Goal: Task Accomplishment & Management: Manage account settings

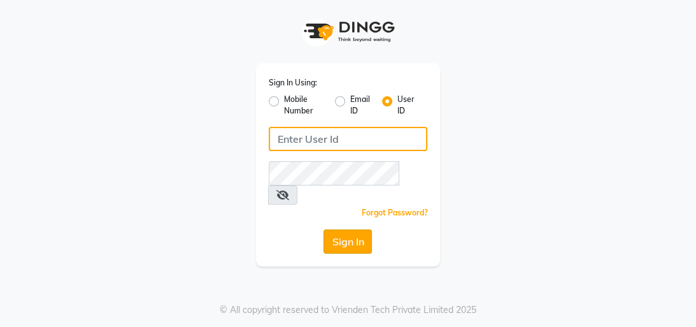
type input "hairloomsalon"
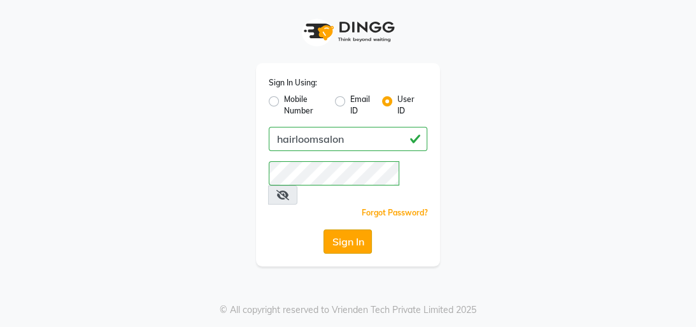
click at [334, 229] on button "Sign In" at bounding box center [347, 241] width 48 height 24
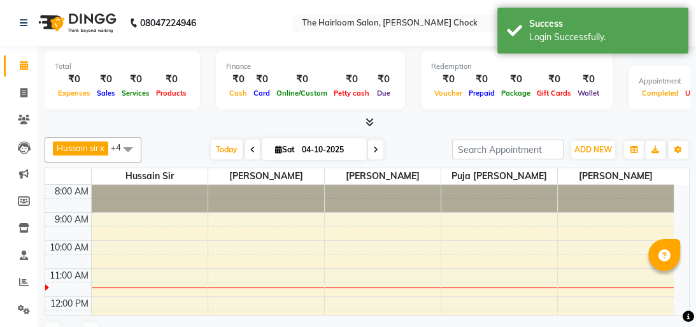
select select "en"
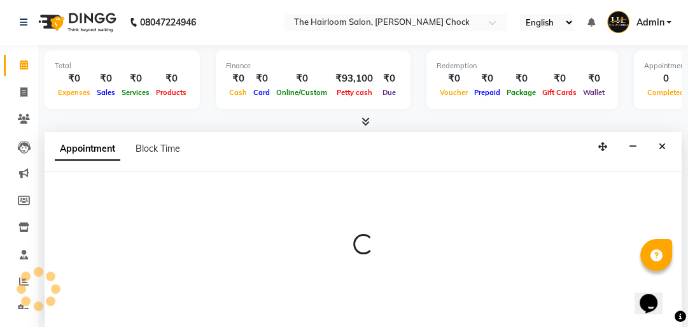
select select "41757"
select select "tentative"
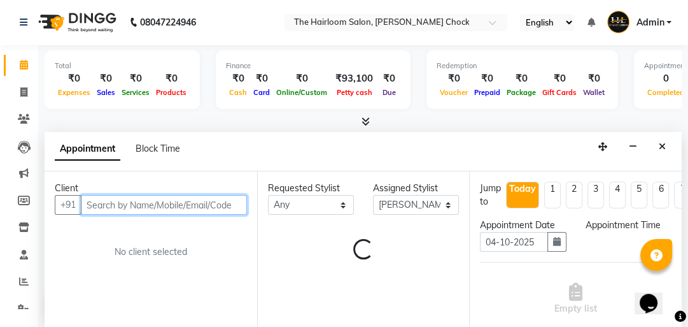
click at [168, 206] on input "text" at bounding box center [164, 205] width 166 height 20
select select "540"
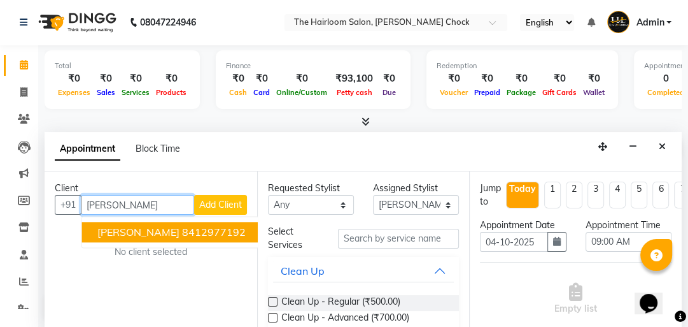
click at [142, 229] on span "[PERSON_NAME]" at bounding box center [138, 231] width 82 height 13
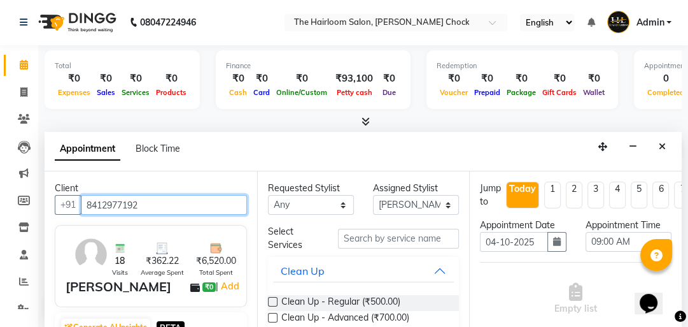
type input "8412977192"
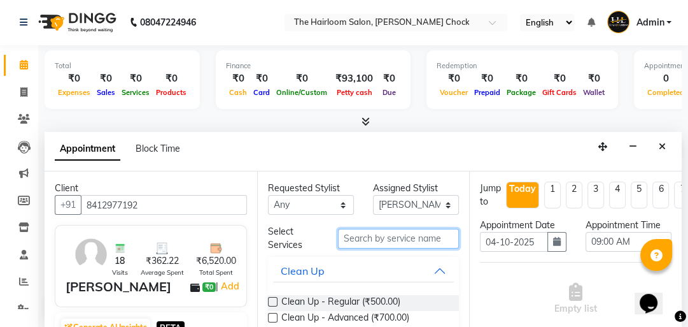
click at [375, 234] on input "text" at bounding box center [398, 239] width 121 height 20
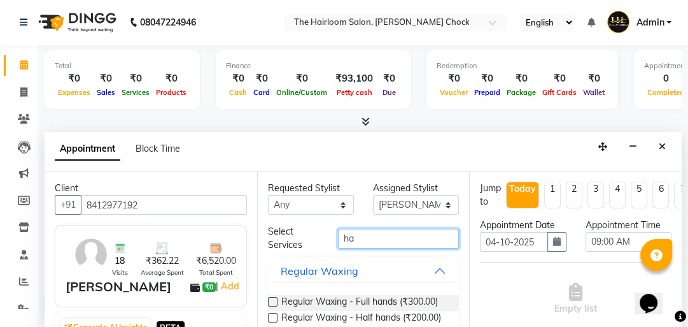
type input "h"
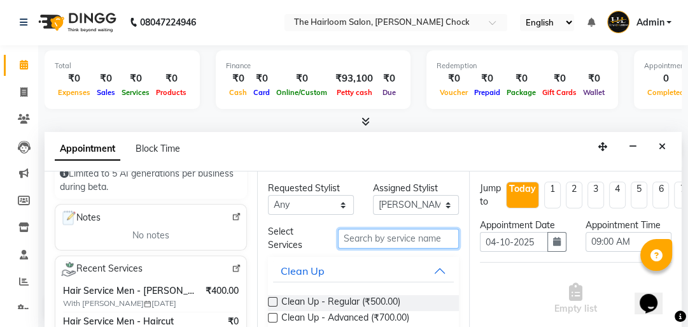
scroll to position [102, 0]
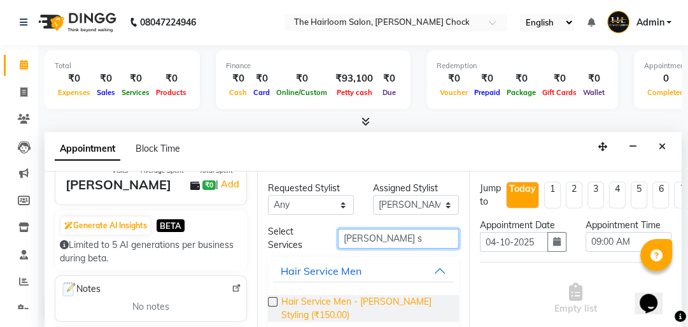
type input "[PERSON_NAME] s"
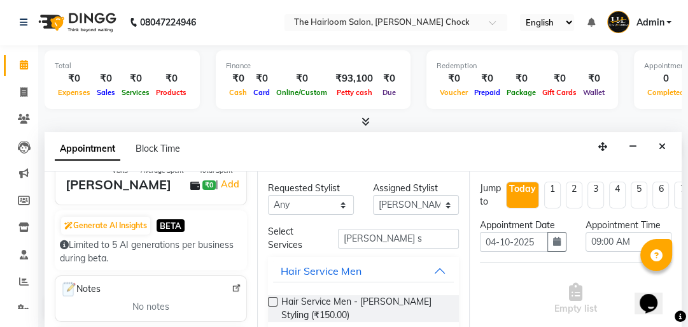
drag, startPoint x: 370, startPoint y: 302, endPoint x: 371, endPoint y: 247, distance: 54.8
click at [369, 301] on span "Hair Service Men - [PERSON_NAME] Styling (₹150.00)" at bounding box center [365, 308] width 168 height 27
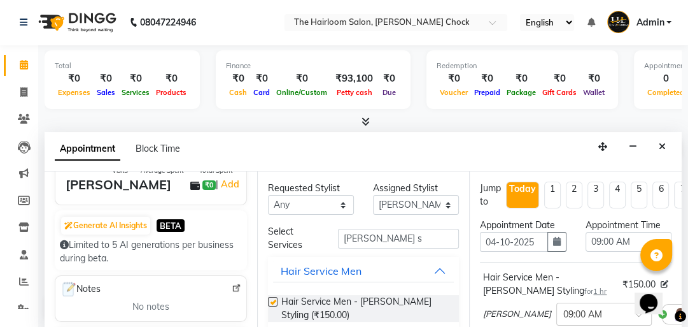
checkbox input "false"
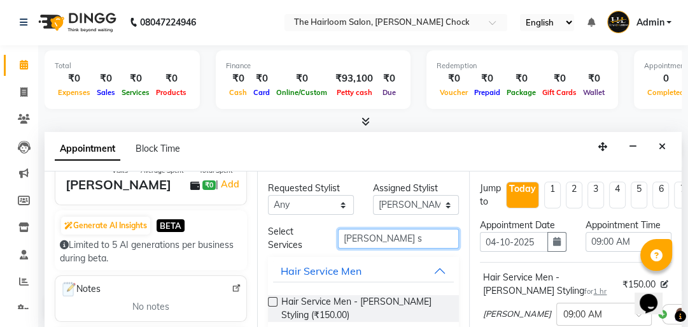
click at [378, 238] on input "[PERSON_NAME] s" at bounding box center [398, 239] width 121 height 20
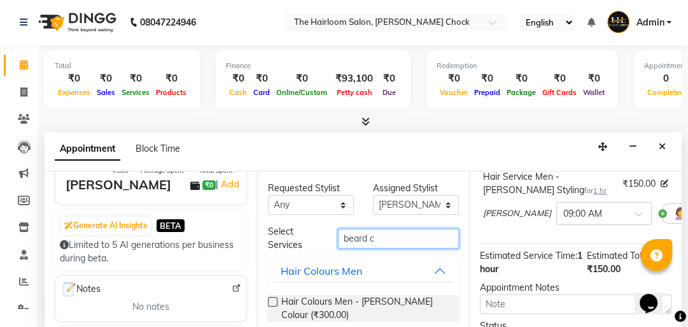
scroll to position [225, 0]
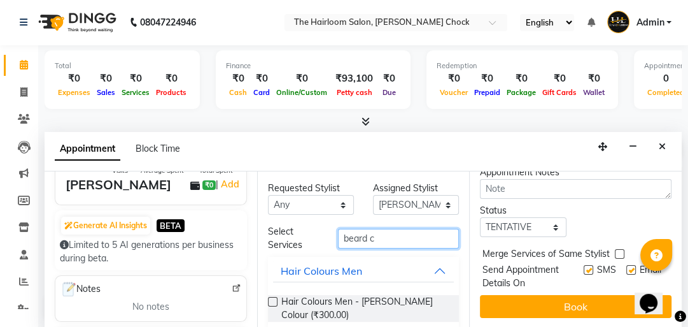
type input "beard c"
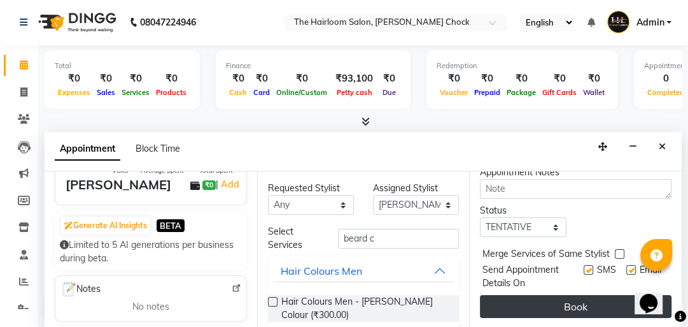
drag, startPoint x: 578, startPoint y: 258, endPoint x: 580, endPoint y: 286, distance: 28.1
click at [584, 265] on label at bounding box center [589, 270] width 10 height 10
click at [584, 267] on input "checkbox" at bounding box center [588, 271] width 8 height 8
checkbox input "false"
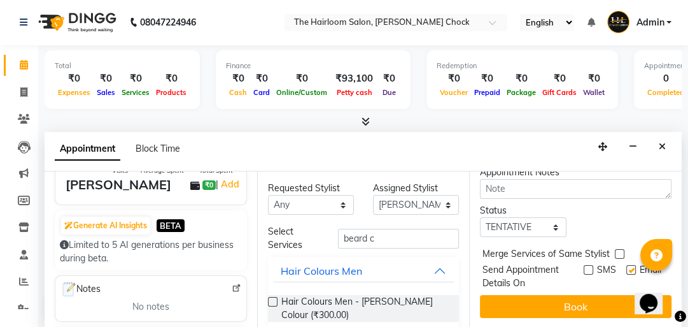
click at [580, 295] on button "Book" at bounding box center [576, 306] width 192 height 23
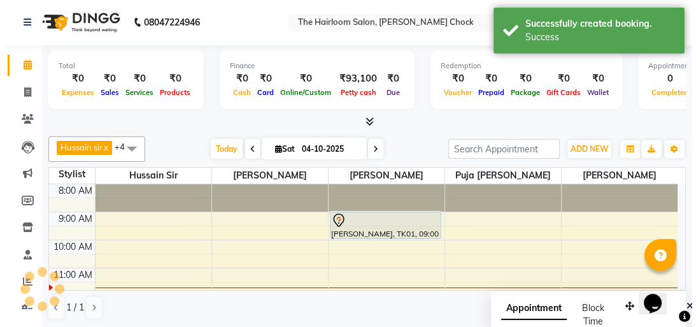
scroll to position [0, 0]
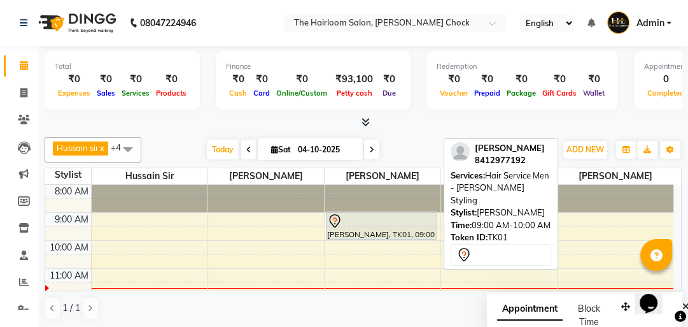
click at [375, 223] on div at bounding box center [381, 220] width 109 height 15
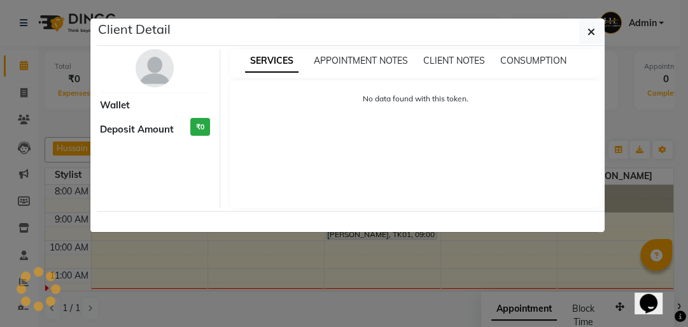
select select "7"
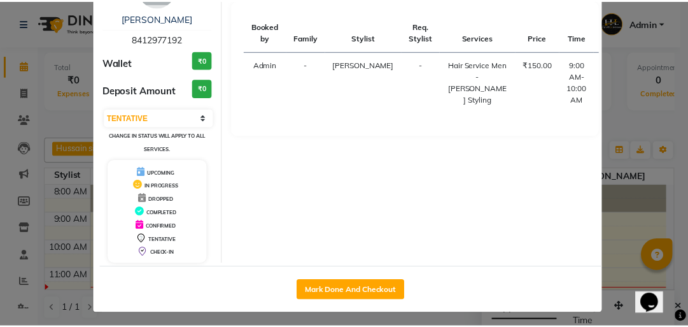
scroll to position [84, 0]
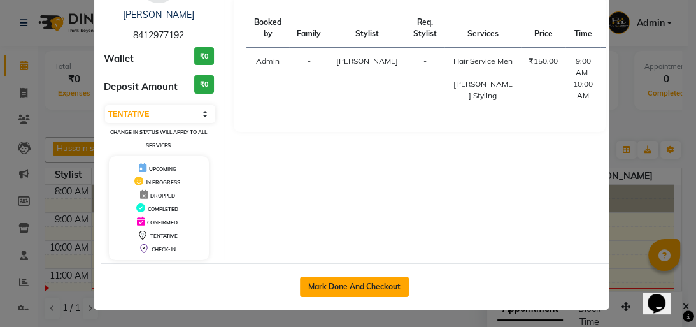
click at [362, 286] on button "Mark Done And Checkout" at bounding box center [354, 286] width 109 height 20
select select "service"
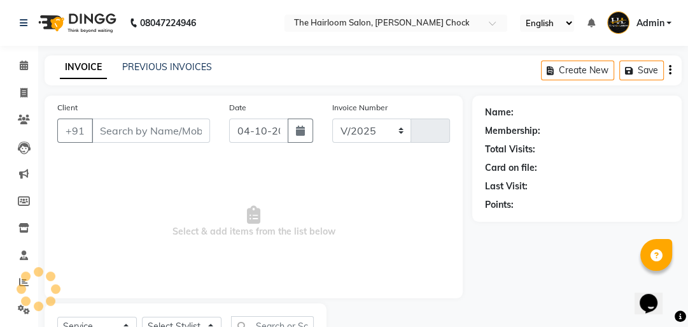
select select "5926"
type input "4064"
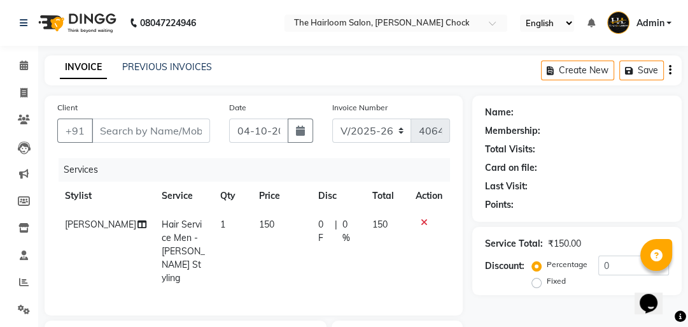
type input "8412977192"
select select "41757"
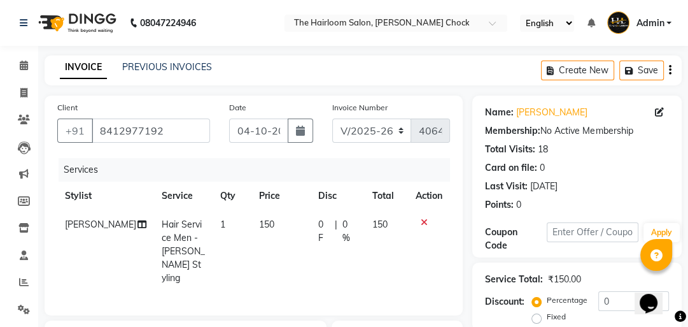
scroll to position [51, 0]
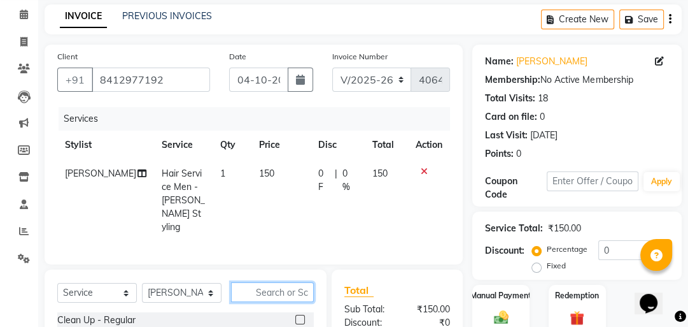
click at [268, 282] on input "text" at bounding box center [272, 292] width 83 height 20
type input "beard c"
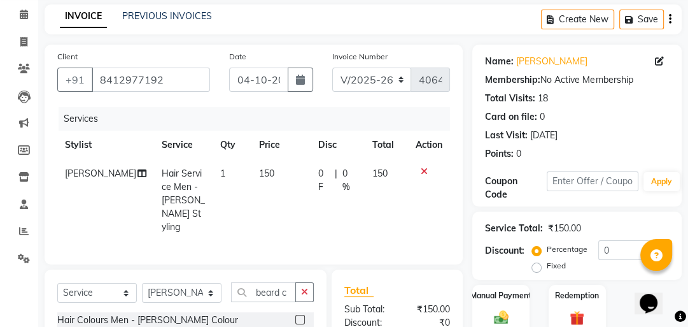
click at [304, 315] on label at bounding box center [300, 320] width 10 height 10
click at [304, 316] on input "checkbox" at bounding box center [299, 320] width 8 height 8
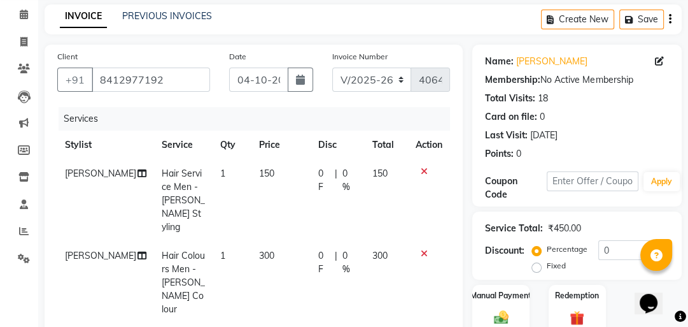
checkbox input "false"
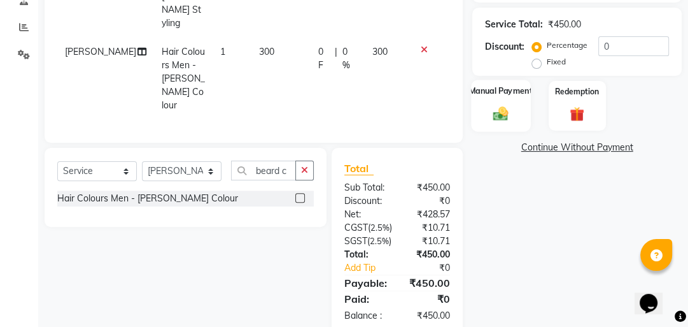
click at [511, 115] on img at bounding box center [501, 112] width 25 height 17
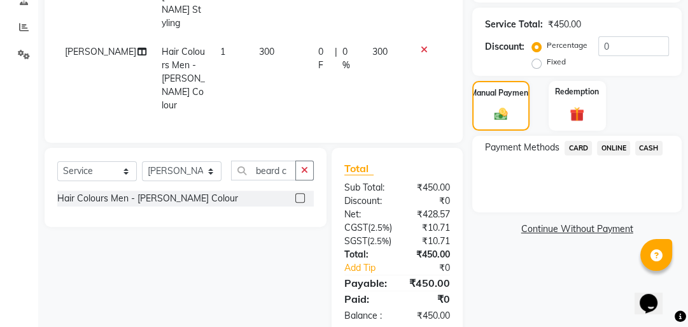
click at [616, 145] on span "ONLINE" at bounding box center [613, 148] width 33 height 15
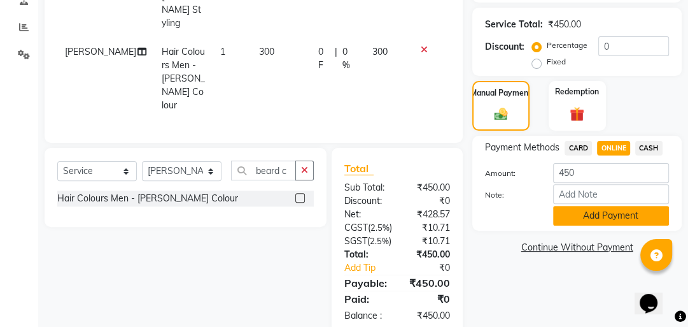
click at [605, 221] on button "Add Payment" at bounding box center [611, 216] width 116 height 20
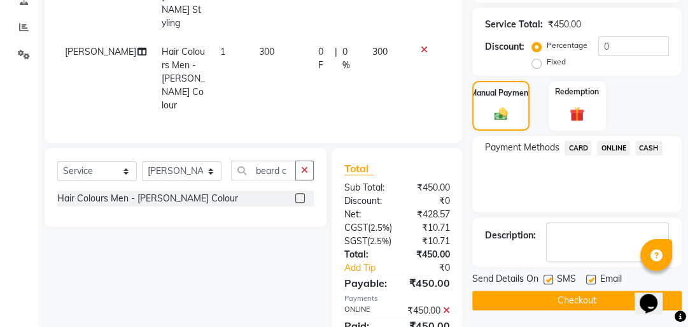
scroll to position [303, 0]
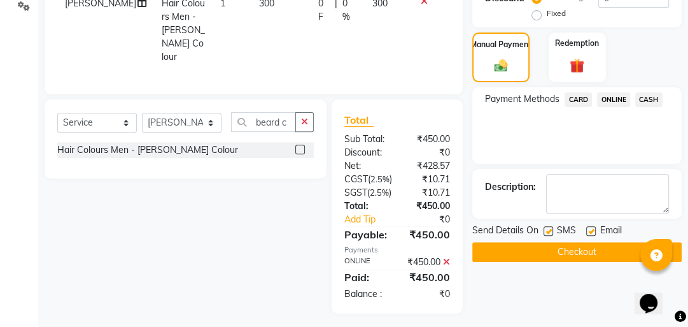
click at [550, 229] on label at bounding box center [549, 231] width 10 height 10
click at [550, 229] on input "checkbox" at bounding box center [548, 231] width 8 height 8
checkbox input "false"
drag, startPoint x: 590, startPoint y: 230, endPoint x: 583, endPoint y: 246, distance: 17.7
click at [590, 230] on label at bounding box center [591, 231] width 10 height 10
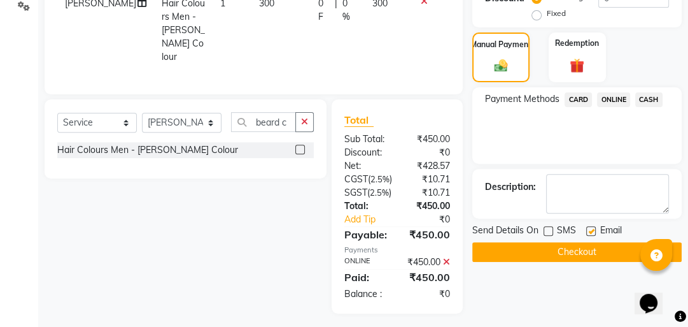
click at [590, 230] on input "checkbox" at bounding box center [590, 231] width 8 height 8
checkbox input "false"
click at [581, 250] on button "Checkout" at bounding box center [576, 252] width 209 height 20
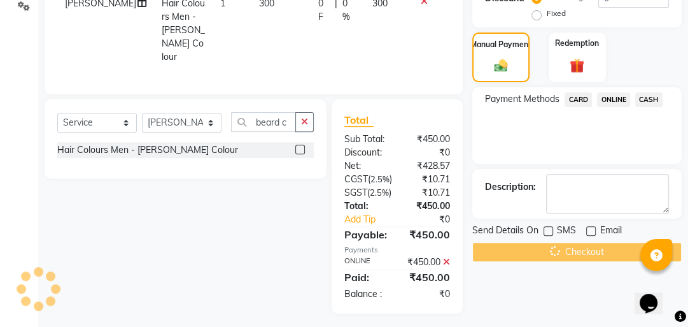
scroll to position [0, 0]
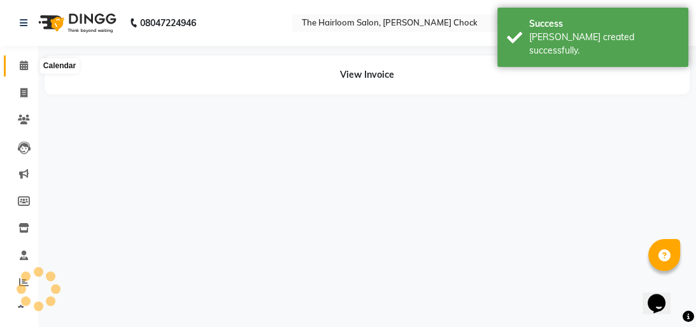
click at [28, 66] on span at bounding box center [24, 66] width 22 height 15
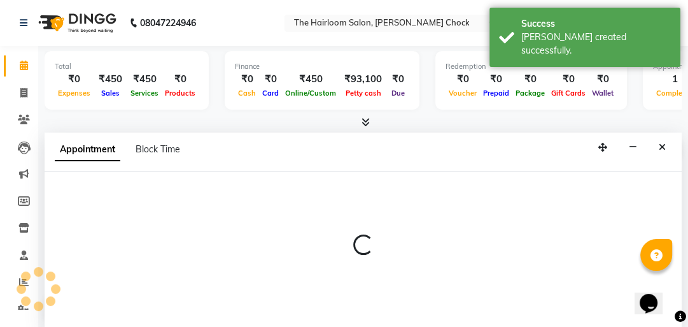
select select "41756"
select select "tentative"
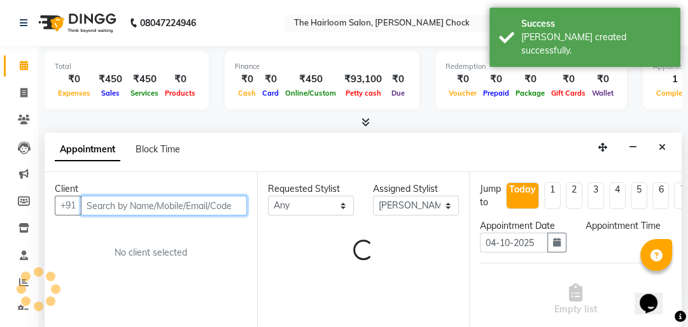
click at [202, 202] on input "text" at bounding box center [164, 205] width 166 height 20
select select "540"
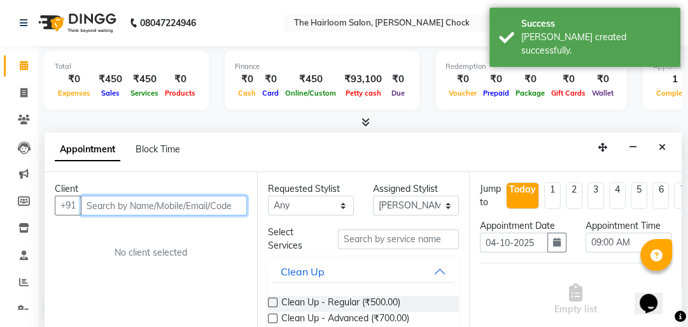
scroll to position [1, 0]
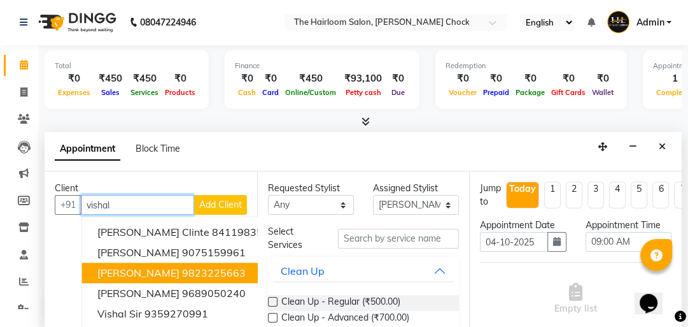
click at [199, 267] on ngb-highlight "9823225663" at bounding box center [214, 272] width 64 height 13
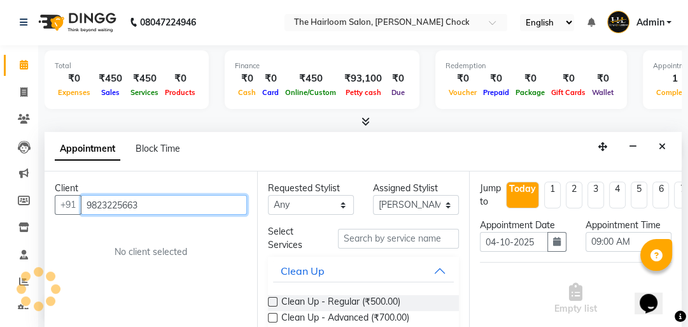
type input "9823225663"
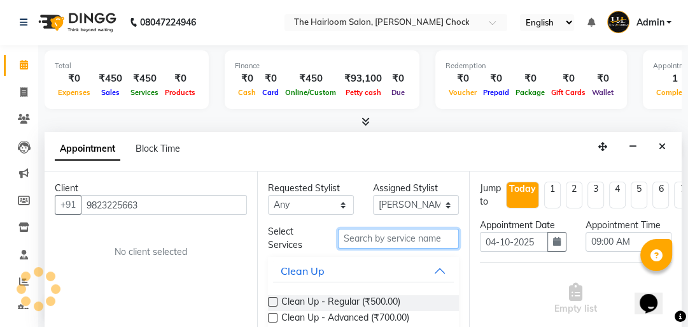
click at [357, 233] on input "text" at bounding box center [398, 239] width 121 height 20
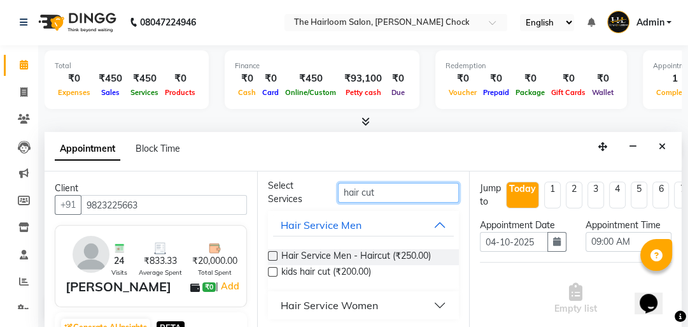
scroll to position [46, 0]
type input "hair cut"
click at [420, 299] on button "Hair Service Women" at bounding box center [363, 304] width 181 height 23
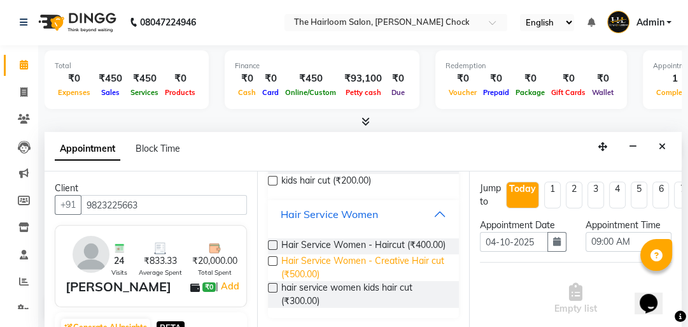
scroll to position [148, 0]
click at [269, 288] on label at bounding box center [273, 288] width 10 height 10
click at [269, 288] on input "checkbox" at bounding box center [272, 289] width 8 height 8
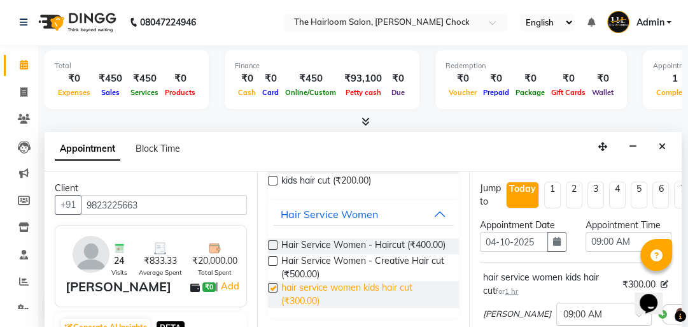
checkbox input "false"
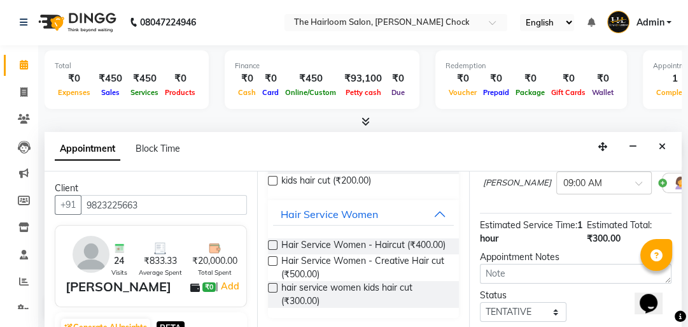
scroll to position [225, 0]
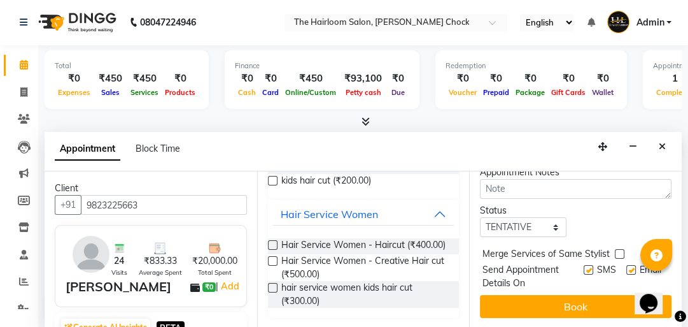
click at [584, 265] on label at bounding box center [589, 270] width 10 height 10
click at [584, 267] on input "checkbox" at bounding box center [588, 271] width 8 height 8
checkbox input "false"
drag, startPoint x: 621, startPoint y: 260, endPoint x: 612, endPoint y: 272, distance: 15.5
click at [626, 265] on label at bounding box center [631, 270] width 10 height 10
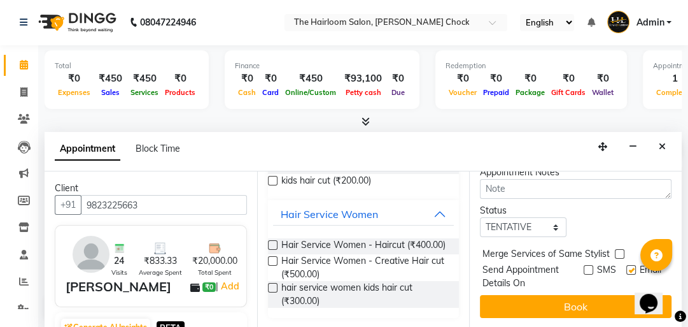
click at [626, 267] on input "checkbox" at bounding box center [630, 271] width 8 height 8
checkbox input "false"
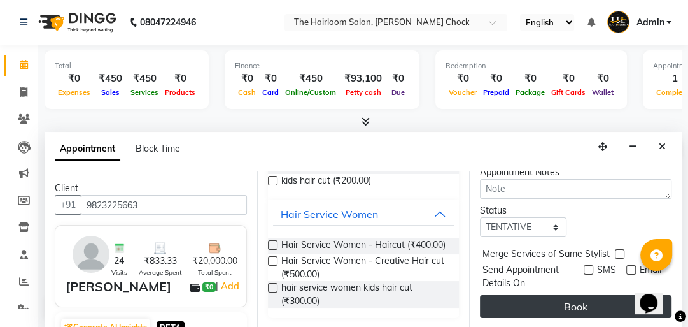
click at [604, 295] on button "Book" at bounding box center [576, 306] width 192 height 23
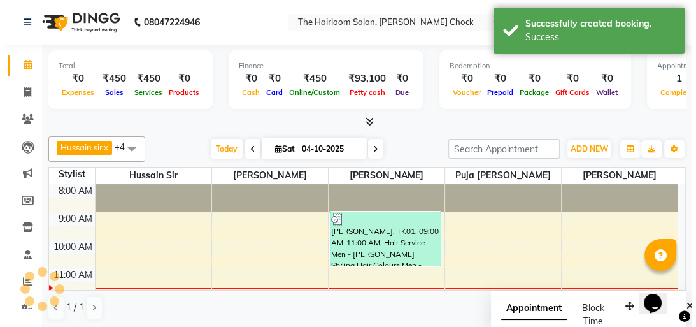
scroll to position [0, 0]
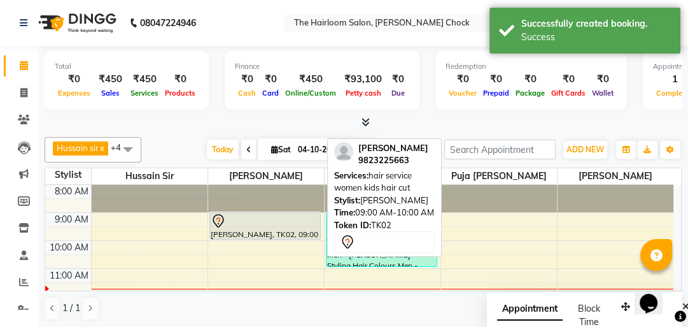
click at [267, 223] on div at bounding box center [265, 220] width 109 height 15
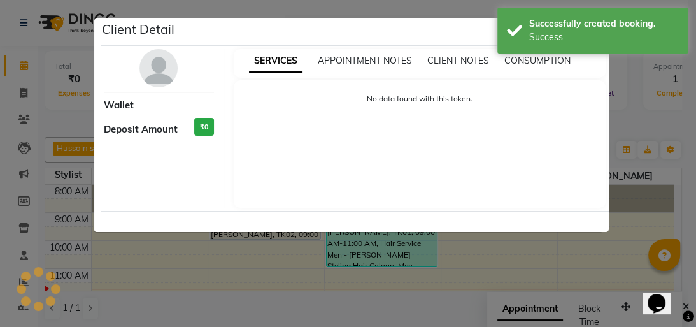
select select "7"
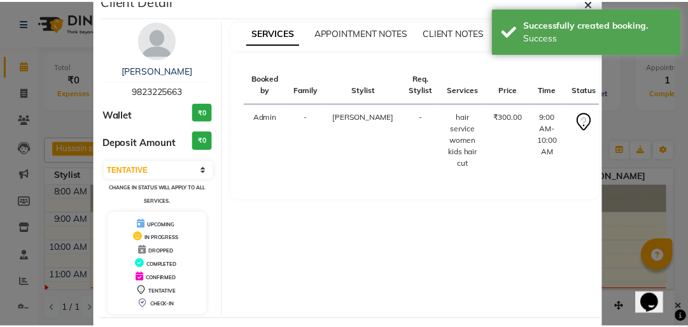
scroll to position [84, 0]
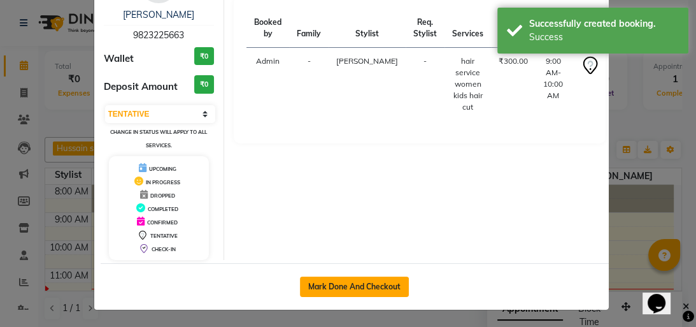
click at [377, 279] on button "Mark Done And Checkout" at bounding box center [354, 286] width 109 height 20
select select "service"
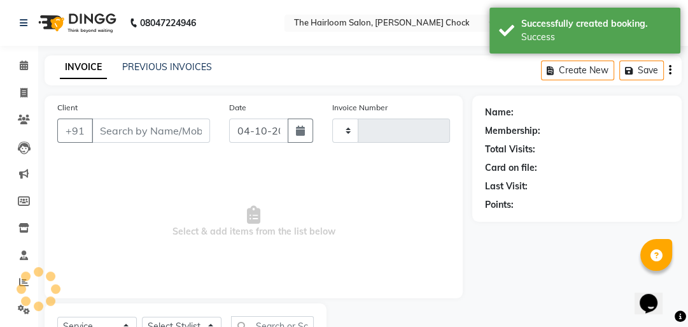
type input "4065"
select select "5926"
type input "9823225663"
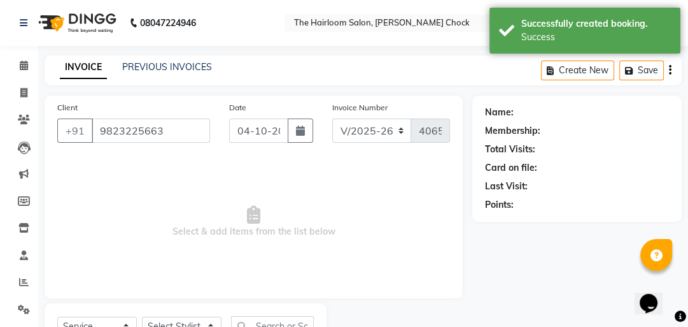
select select "41756"
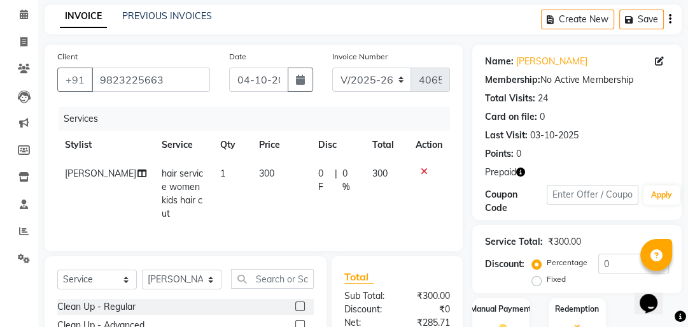
scroll to position [204, 0]
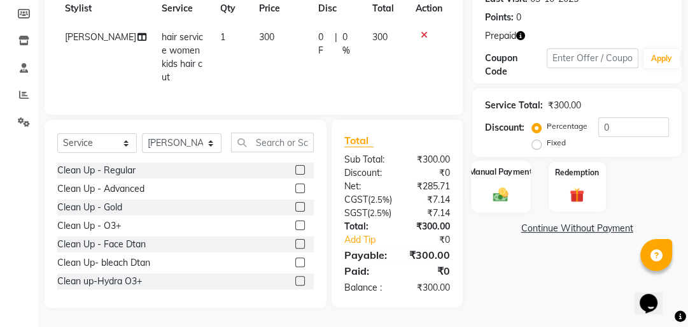
click at [504, 185] on img at bounding box center [501, 193] width 25 height 17
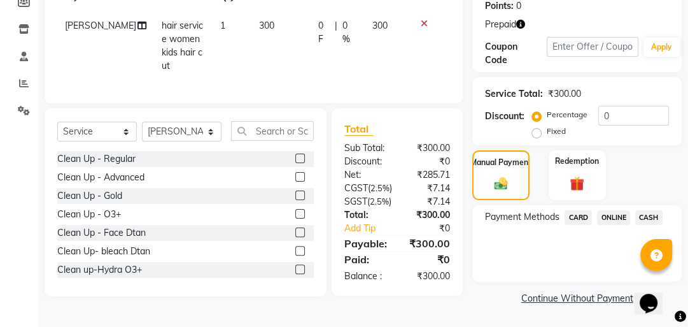
click at [658, 215] on span "CASH" at bounding box center [648, 217] width 27 height 15
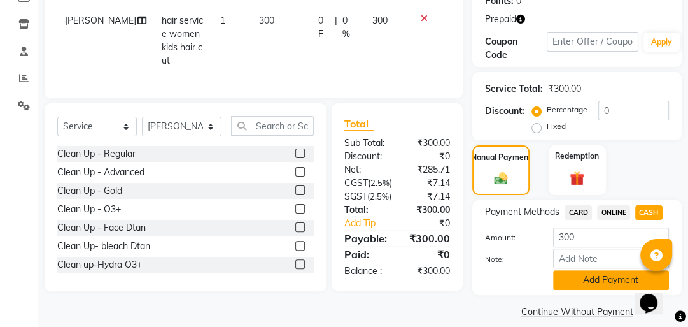
click at [607, 272] on button "Add Payment" at bounding box center [611, 280] width 116 height 20
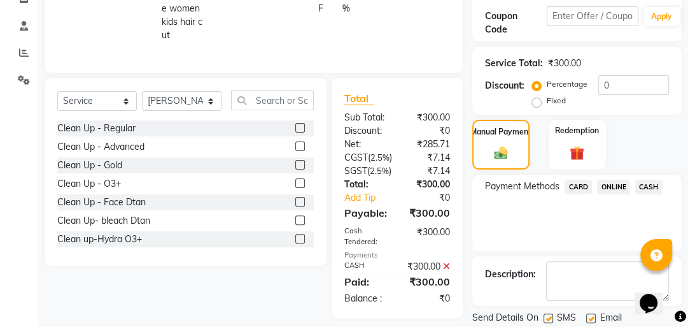
scroll to position [276, 0]
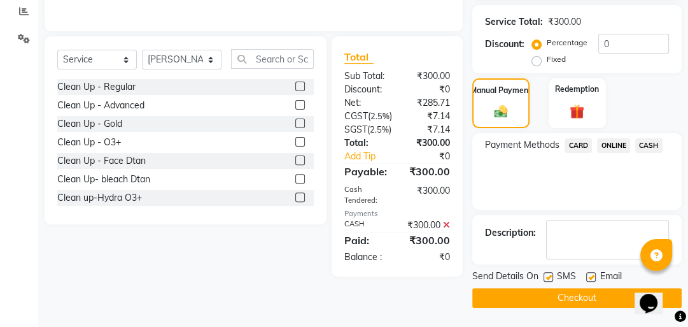
drag, startPoint x: 553, startPoint y: 270, endPoint x: 577, endPoint y: 271, distance: 23.6
click at [553, 270] on div "SMS" at bounding box center [565, 277] width 43 height 16
click at [594, 272] on label at bounding box center [591, 277] width 10 height 10
click at [594, 273] on input "checkbox" at bounding box center [590, 277] width 8 height 8
checkbox input "false"
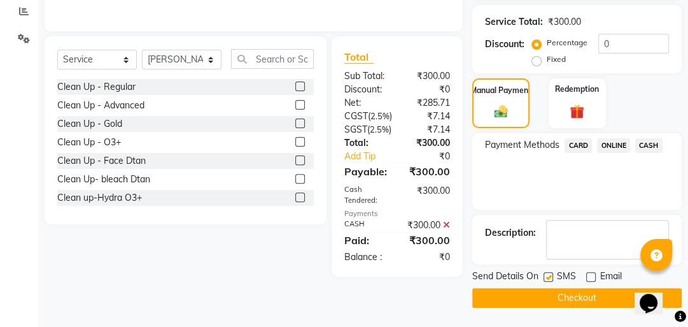
click at [544, 274] on div at bounding box center [548, 278] width 8 height 13
drag, startPoint x: 550, startPoint y: 271, endPoint x: 549, endPoint y: 282, distance: 11.5
click at [550, 272] on label at bounding box center [549, 277] width 10 height 10
click at [550, 273] on input "checkbox" at bounding box center [548, 277] width 8 height 8
checkbox input "false"
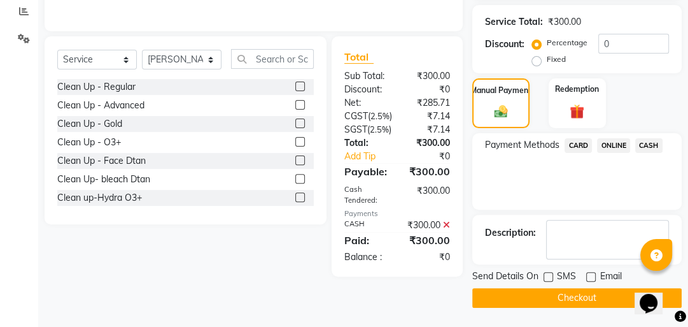
click at [549, 288] on button "Checkout" at bounding box center [576, 298] width 209 height 20
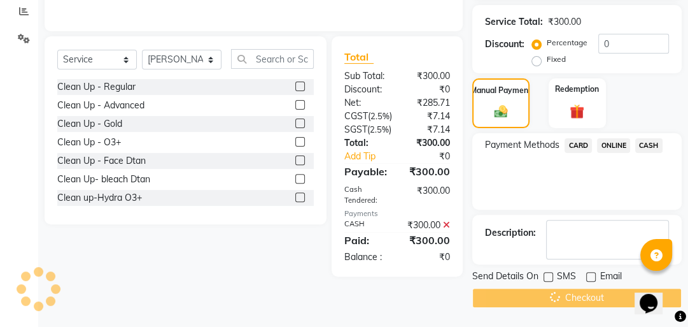
scroll to position [0, 0]
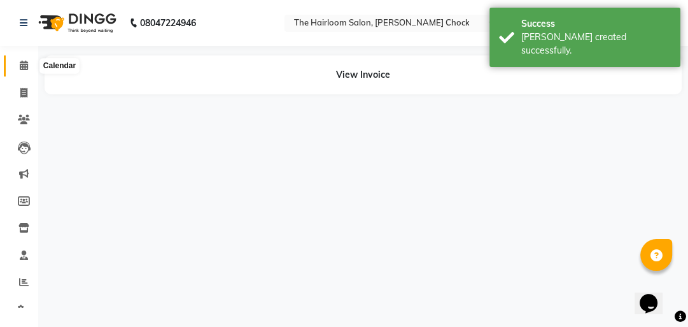
click at [23, 71] on span at bounding box center [24, 66] width 22 height 15
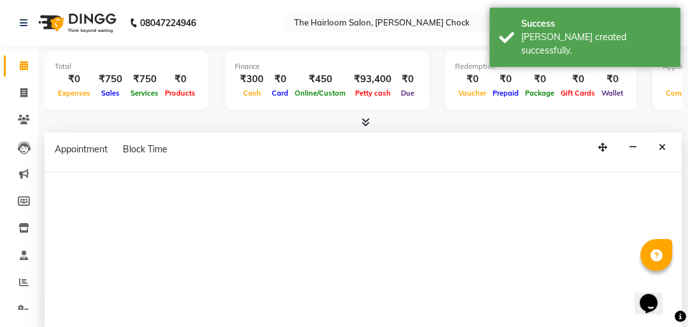
select select "88793"
select select "540"
select select "tentative"
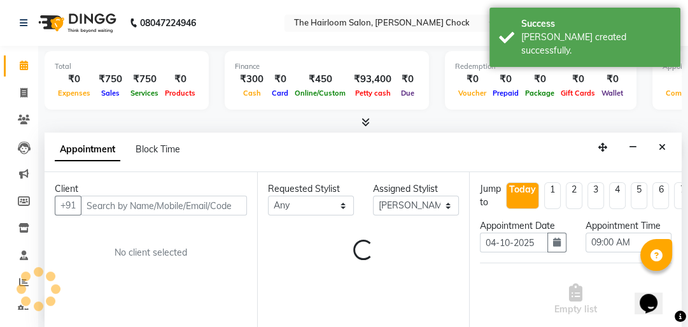
scroll to position [1, 0]
click at [153, 201] on input "text" at bounding box center [164, 205] width 166 height 20
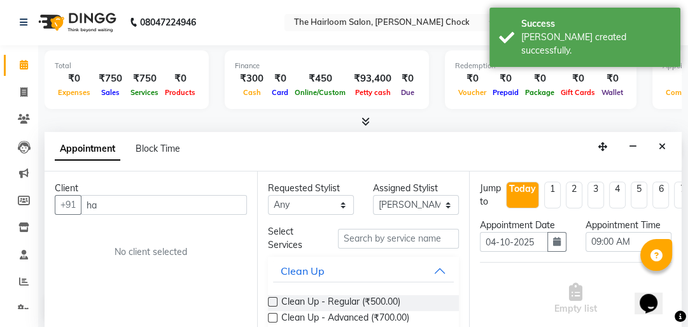
type input "h"
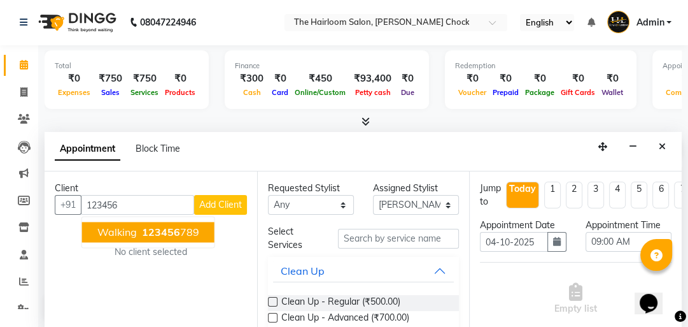
drag, startPoint x: 132, startPoint y: 223, endPoint x: 314, endPoint y: 231, distance: 182.2
click at [153, 229] on button "walking 123456 789" at bounding box center [148, 232] width 132 height 20
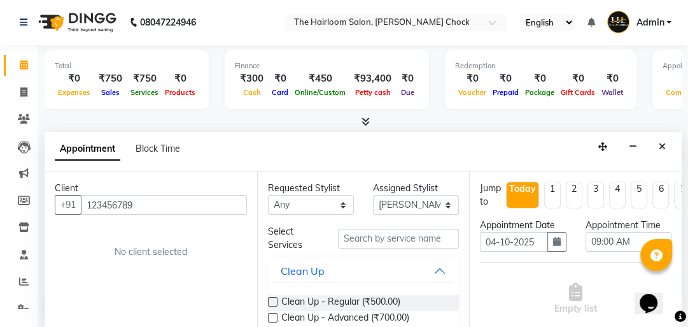
type input "123456789"
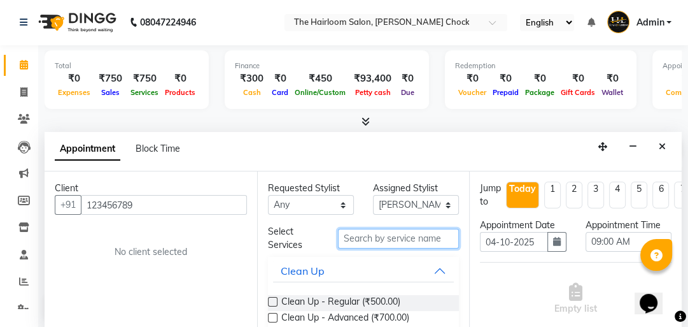
click at [363, 237] on input "text" at bounding box center [398, 239] width 121 height 20
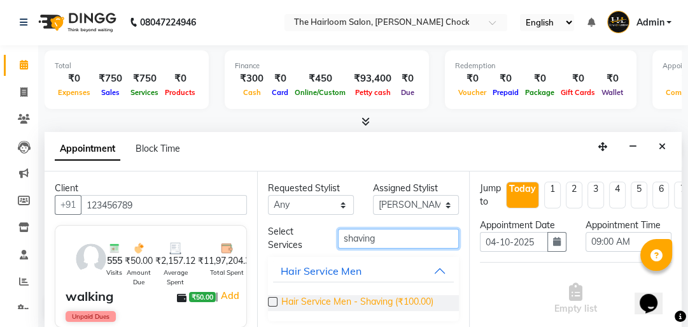
type input "shaving"
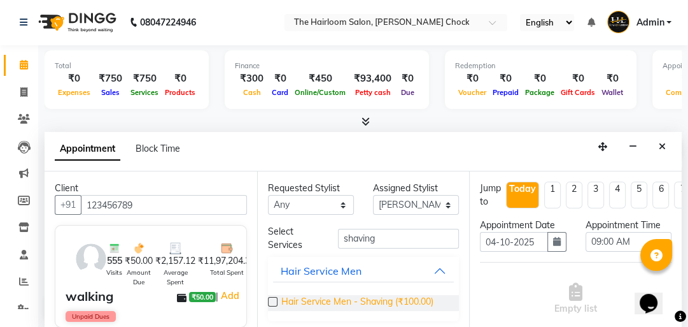
click at [379, 300] on span "Hair Service Men - Shaving (₹100.00)" at bounding box center [357, 303] width 152 height 16
checkbox input "false"
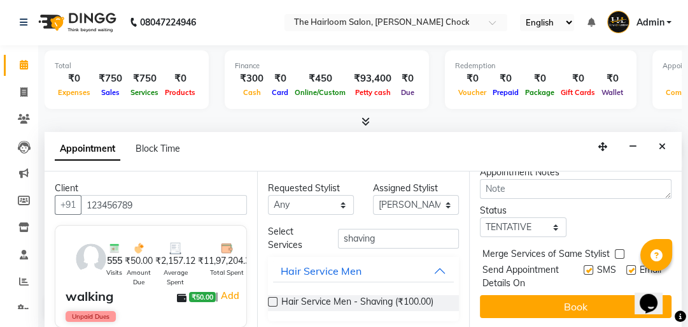
scroll to position [225, 0]
click at [584, 265] on label at bounding box center [589, 270] width 10 height 10
click at [584, 267] on input "checkbox" at bounding box center [588, 271] width 8 height 8
checkbox input "false"
click at [626, 265] on label at bounding box center [631, 270] width 10 height 10
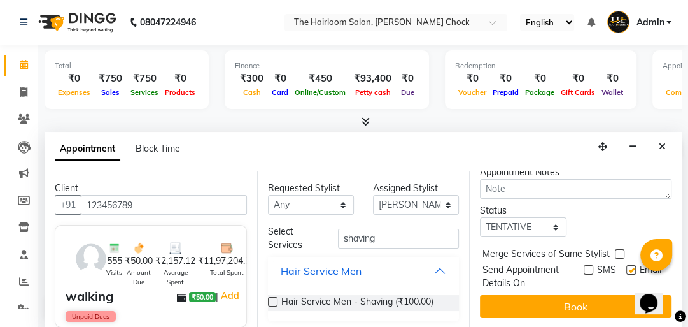
click at [626, 267] on input "checkbox" at bounding box center [630, 271] width 8 height 8
click at [626, 265] on label at bounding box center [631, 270] width 10 height 10
click at [626, 267] on input "checkbox" at bounding box center [630, 271] width 8 height 8
click at [626, 265] on label at bounding box center [631, 270] width 10 height 10
click at [626, 267] on input "checkbox" at bounding box center [630, 271] width 8 height 8
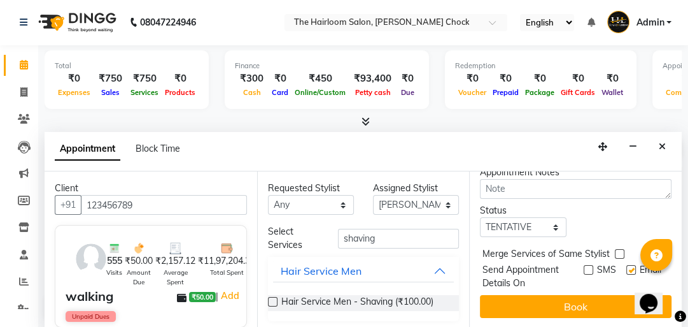
checkbox input "false"
click at [611, 295] on button "Book" at bounding box center [576, 306] width 192 height 23
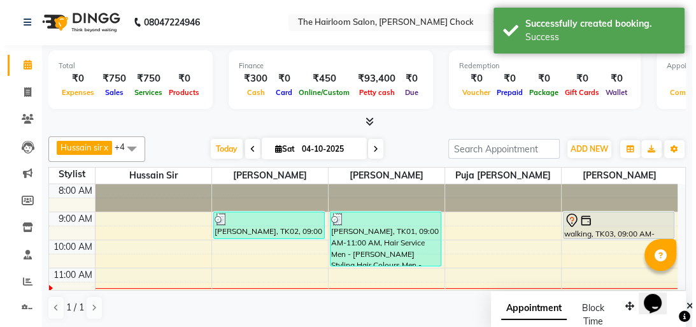
scroll to position [0, 0]
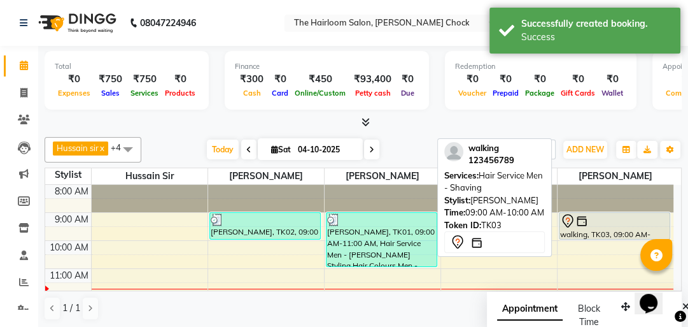
click at [581, 233] on div "walking, TK03, 09:00 AM-10:00 AM, Hair Service Men - Shaving" at bounding box center [615, 226] width 111 height 26
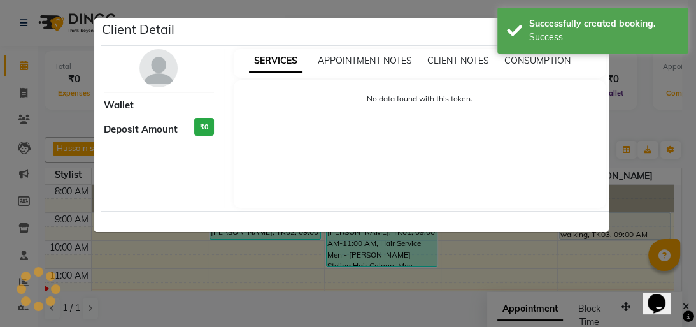
select select "7"
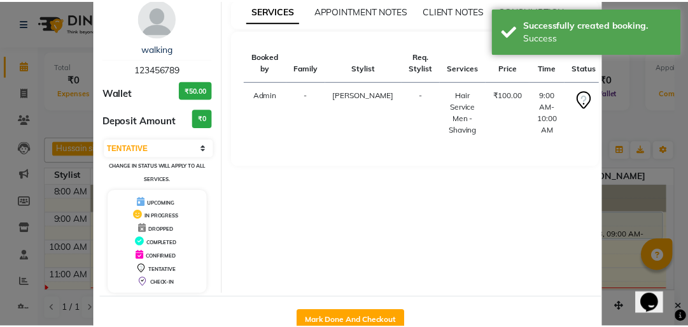
scroll to position [84, 0]
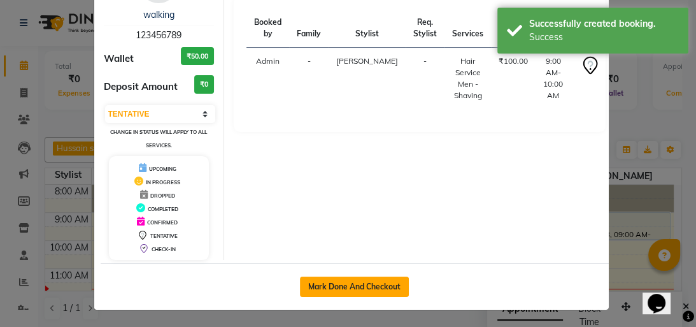
click at [368, 285] on button "Mark Done And Checkout" at bounding box center [354, 286] width 109 height 20
select select "service"
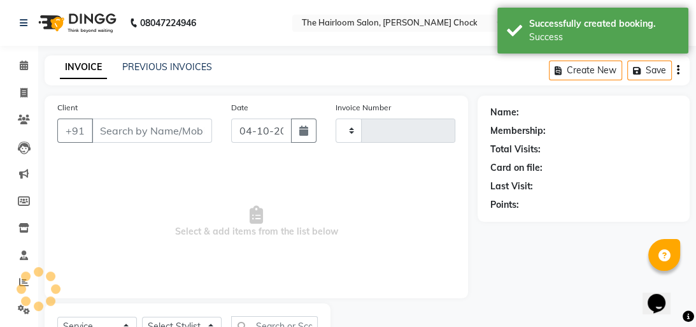
type input "4066"
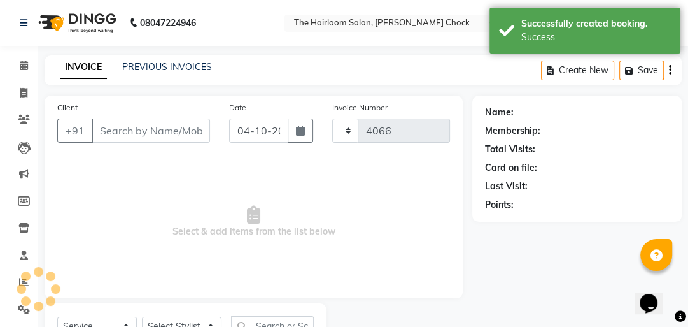
select select "5926"
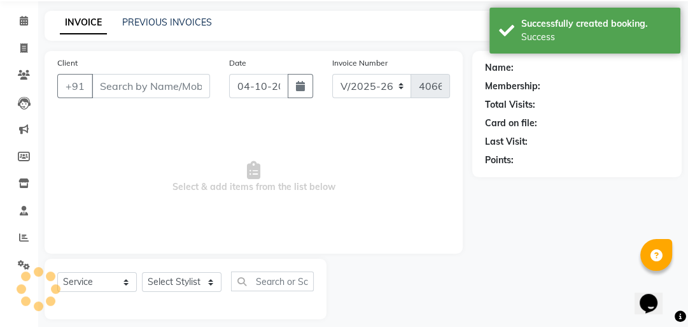
scroll to position [51, 0]
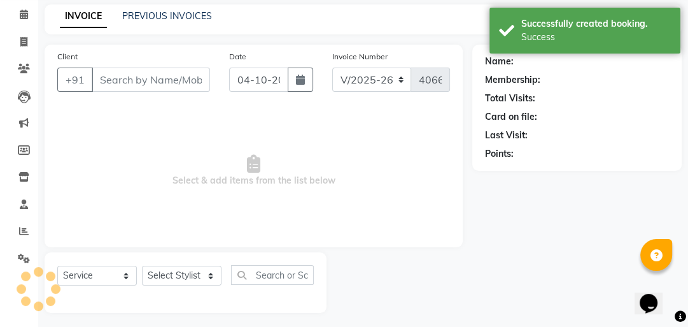
type input "123456789"
select select "88793"
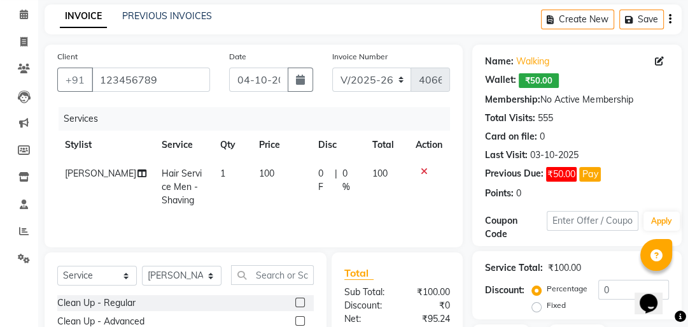
scroll to position [209, 0]
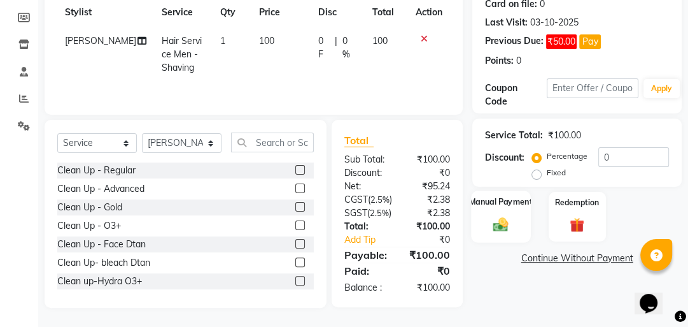
click at [513, 206] on div "Manual Payment" at bounding box center [501, 216] width 59 height 52
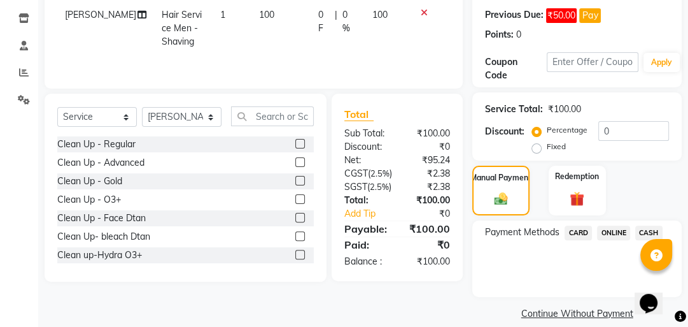
click at [640, 229] on span "CASH" at bounding box center [648, 232] width 27 height 15
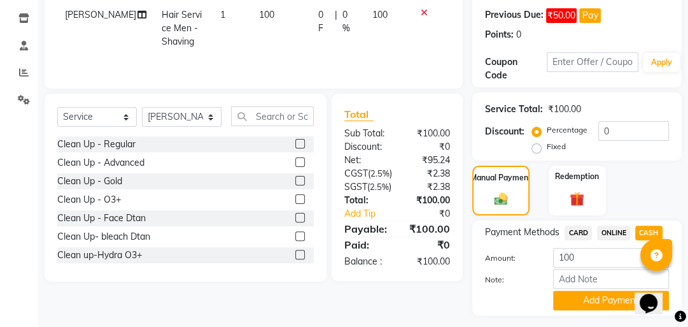
click at [598, 311] on div "Payment Methods CARD ONLINE CASH Amount: 100 Note: Add Payment" at bounding box center [576, 267] width 209 height 95
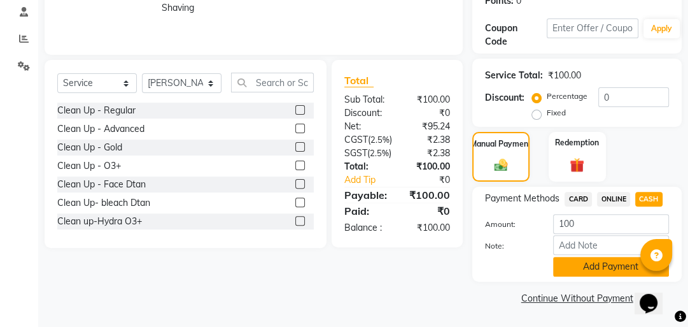
click at [573, 267] on button "Add Payment" at bounding box center [611, 267] width 116 height 20
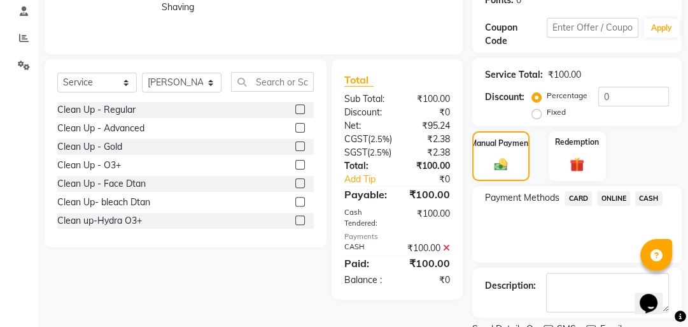
scroll to position [295, 0]
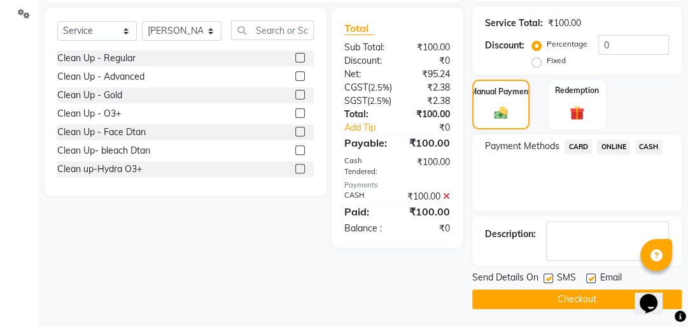
click at [546, 282] on div at bounding box center [548, 279] width 8 height 13
click at [548, 276] on label at bounding box center [549, 278] width 10 height 10
click at [548, 276] on input "checkbox" at bounding box center [548, 278] width 8 height 8
checkbox input "false"
click at [591, 278] on label at bounding box center [591, 278] width 10 height 10
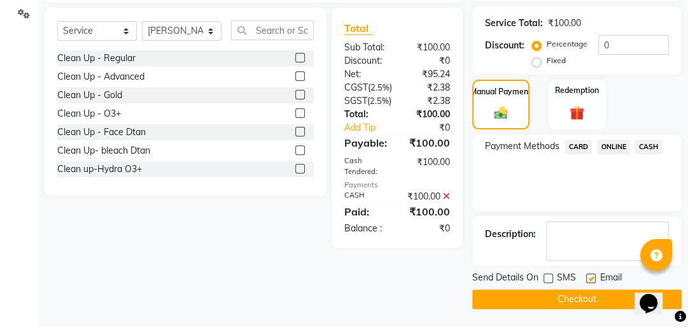
click at [591, 278] on input "checkbox" at bounding box center [590, 278] width 8 height 8
checkbox input "false"
click at [584, 290] on button "Checkout" at bounding box center [576, 299] width 209 height 20
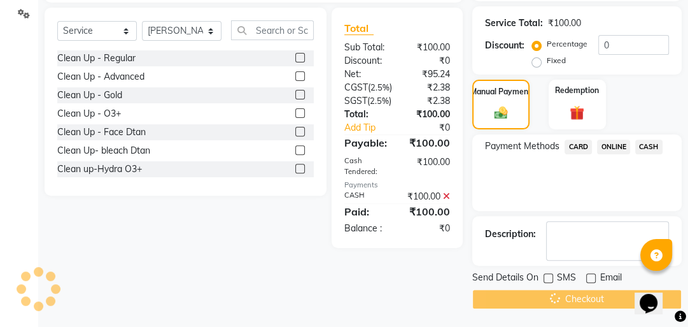
scroll to position [110, 0]
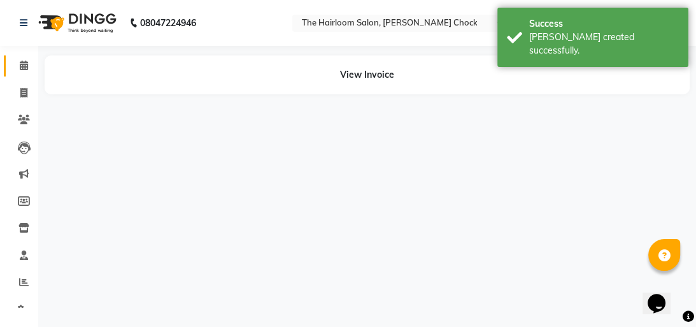
click at [27, 70] on icon at bounding box center [24, 65] width 8 height 10
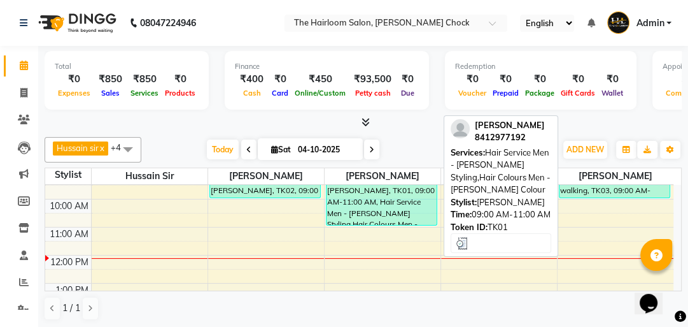
scroll to position [51, 0]
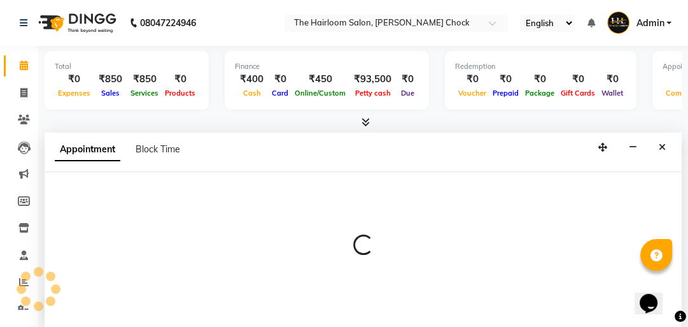
select select "41757"
select select "tentative"
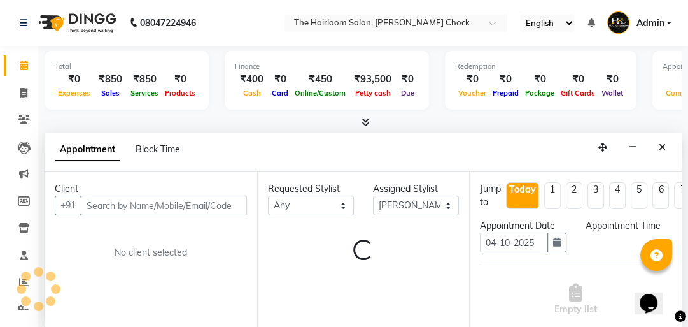
scroll to position [1, 0]
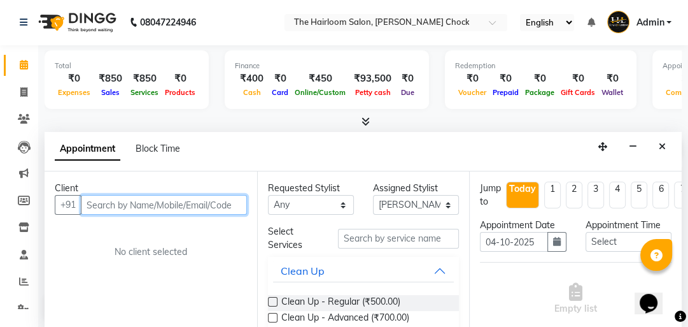
click at [159, 199] on input "text" at bounding box center [164, 205] width 166 height 20
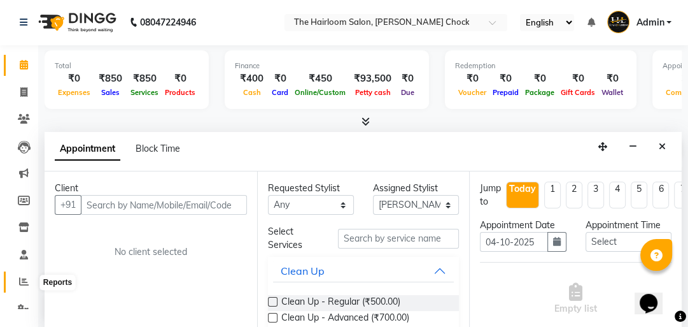
click at [23, 283] on icon at bounding box center [24, 281] width 10 height 10
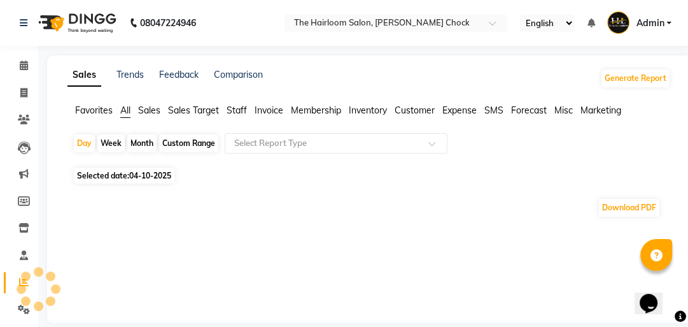
click at [135, 143] on div "Month" at bounding box center [141, 143] width 29 height 18
select select "10"
select select "2025"
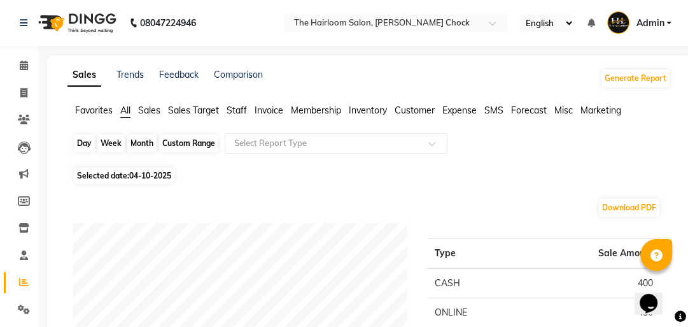
click at [148, 143] on div "Month" at bounding box center [141, 143] width 29 height 18
select select "10"
select select "2025"
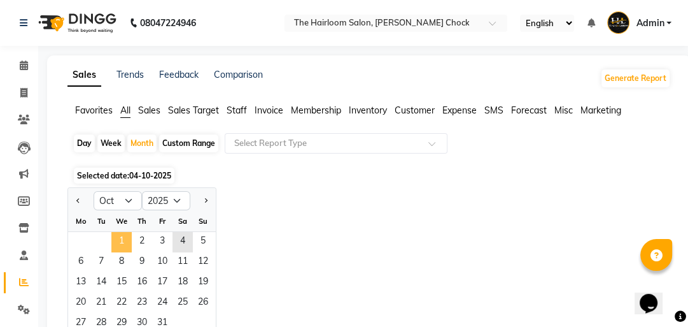
click at [121, 240] on span "1" at bounding box center [121, 242] width 20 height 20
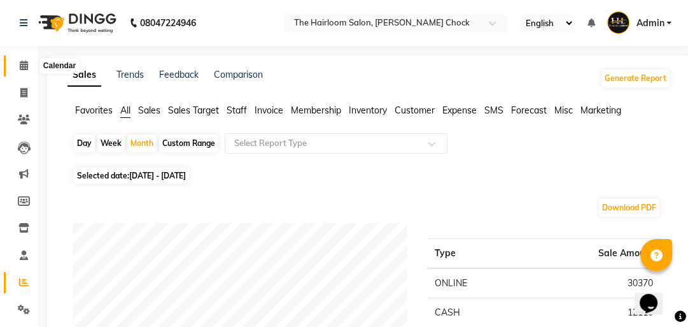
click at [21, 63] on icon at bounding box center [24, 65] width 8 height 10
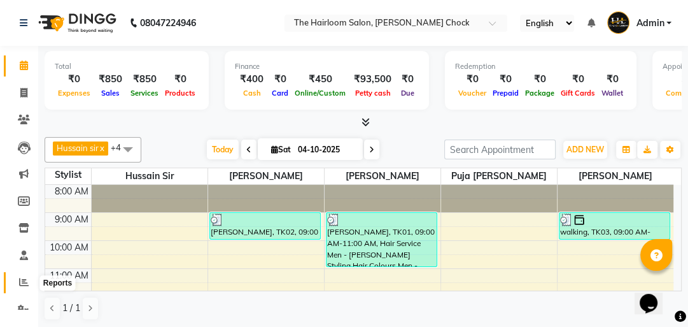
click at [27, 286] on icon at bounding box center [24, 282] width 10 height 10
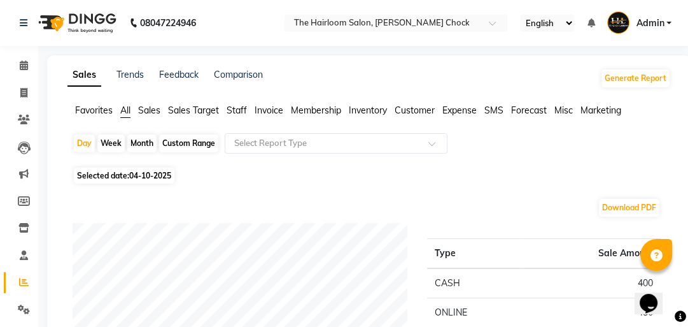
click at [147, 143] on div "Month" at bounding box center [141, 143] width 29 height 18
select select "10"
select select "2025"
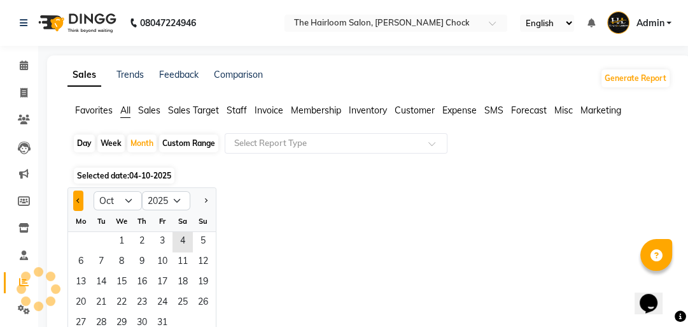
click at [74, 197] on button "Previous month" at bounding box center [78, 200] width 10 height 20
select select "9"
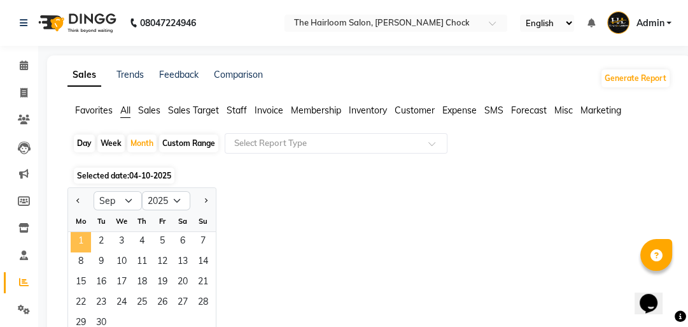
click at [79, 247] on span "1" at bounding box center [81, 242] width 20 height 20
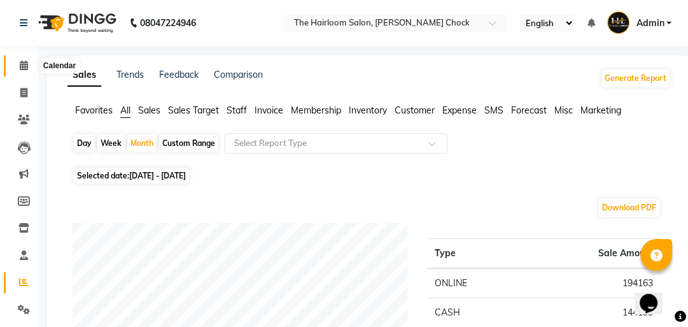
click at [23, 66] on icon at bounding box center [24, 65] width 8 height 10
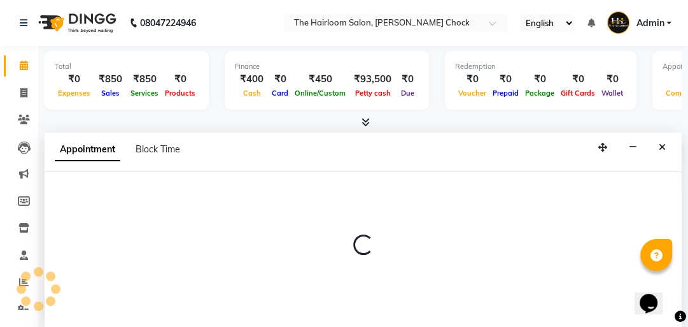
scroll to position [1, 0]
select select "41756"
select select "tentative"
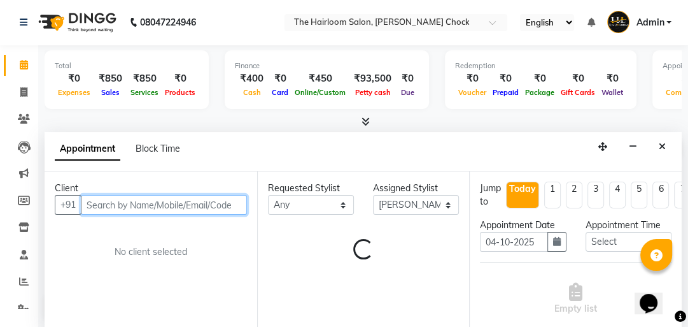
click at [136, 199] on input "text" at bounding box center [164, 205] width 166 height 20
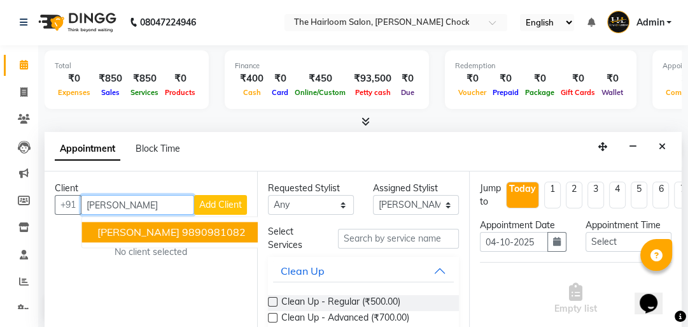
drag, startPoint x: 143, startPoint y: 222, endPoint x: 507, endPoint y: 270, distance: 367.4
click at [143, 222] on button "[PERSON_NAME] Sar 9890981082" at bounding box center [171, 232] width 179 height 20
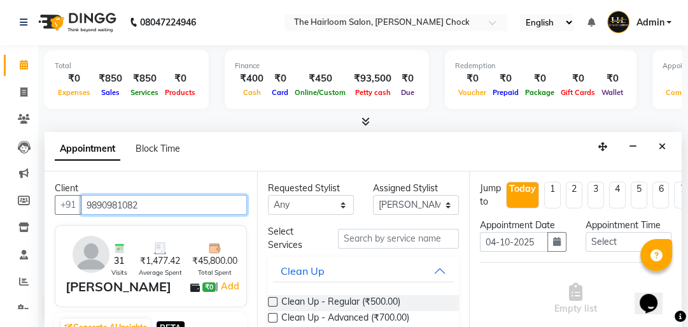
type input "9890981082"
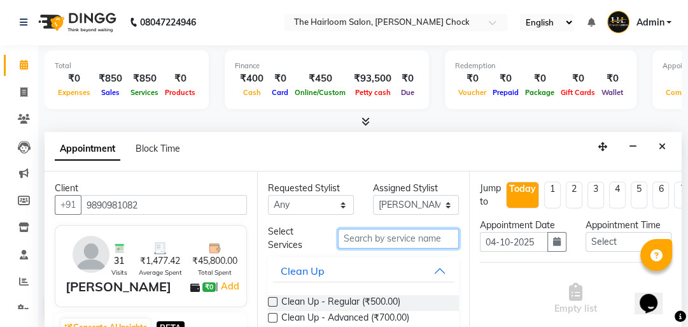
click at [446, 232] on input "text" at bounding box center [398, 239] width 121 height 20
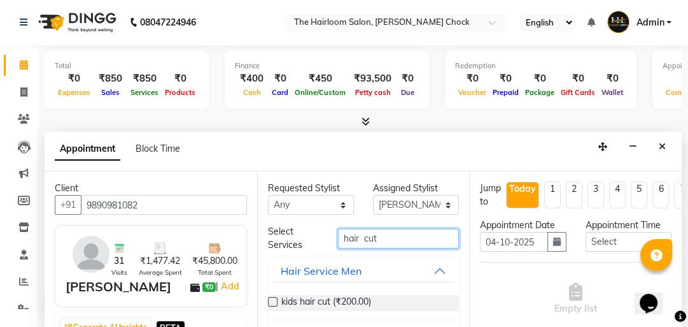
click at [362, 238] on input "hair cut" at bounding box center [398, 239] width 121 height 20
type input "hair cut"
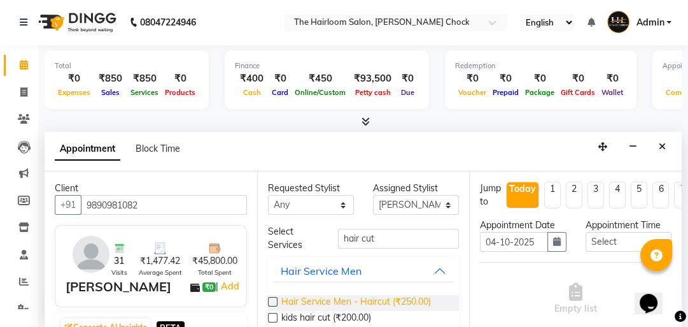
click at [369, 298] on span "Hair Service Men - Haircut (₹250.00)" at bounding box center [356, 303] width 150 height 16
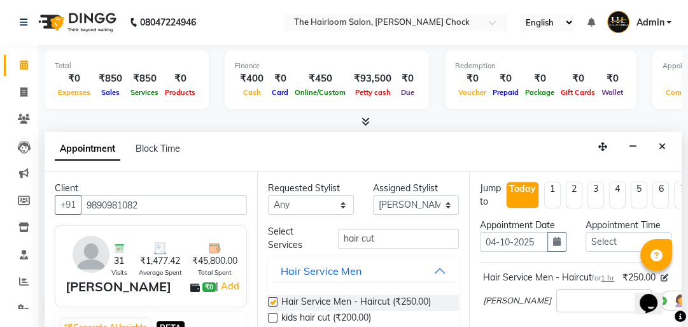
checkbox input "false"
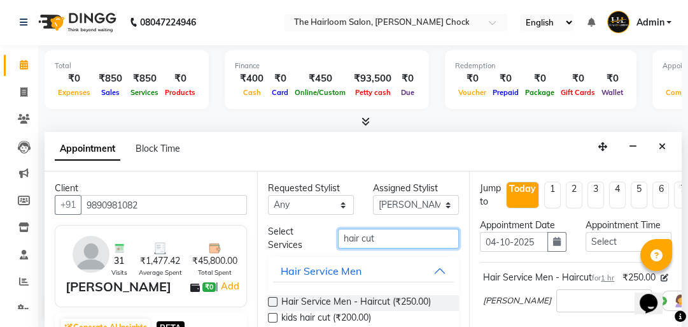
click at [285, 283] on div "Select Services hair cut Hair Service Men Hair Service Men - Haircut (₹250.00) …" at bounding box center [364, 295] width 192 height 140
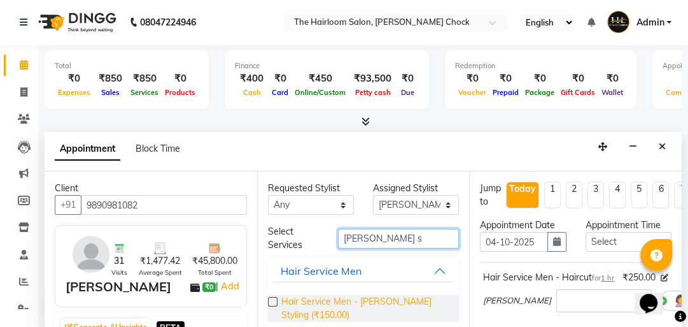
type input "[PERSON_NAME] s"
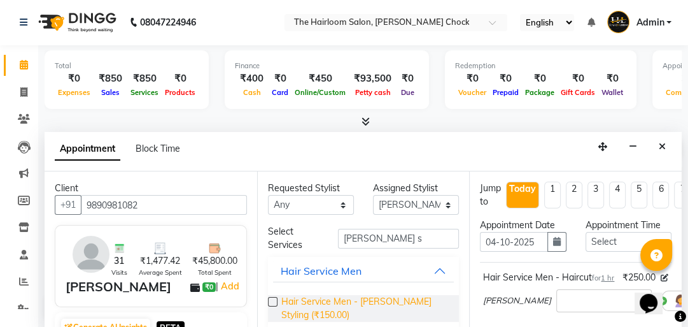
click at [329, 297] on span "Hair Service Men - [PERSON_NAME] Styling (₹150.00)" at bounding box center [365, 308] width 168 height 27
checkbox input "false"
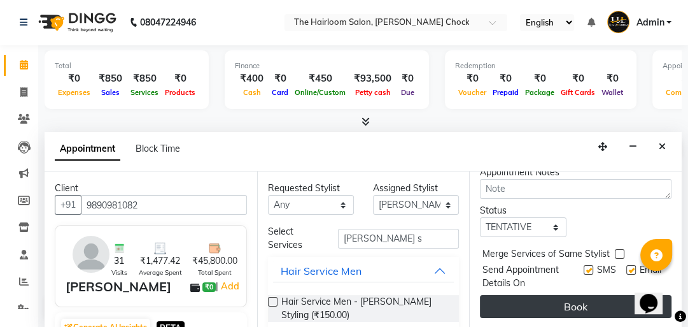
click at [588, 296] on button "Book" at bounding box center [576, 306] width 192 height 23
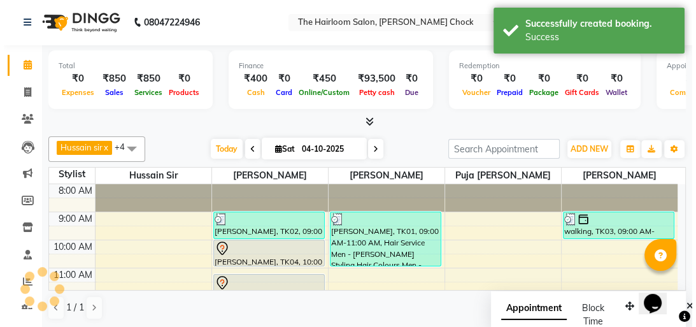
scroll to position [0, 0]
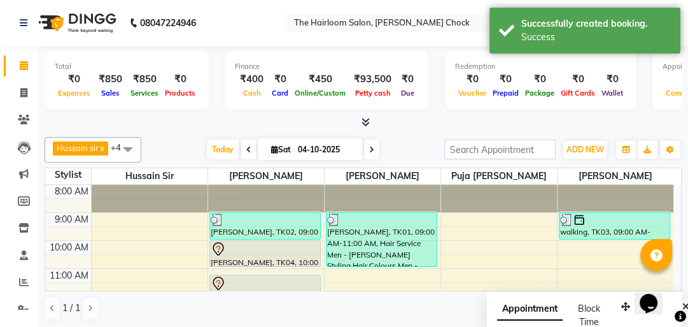
click at [255, 256] on div "[PERSON_NAME], TK04, 10:00 AM-11:00 AM, Hair Service Men - Haircut" at bounding box center [265, 253] width 110 height 25
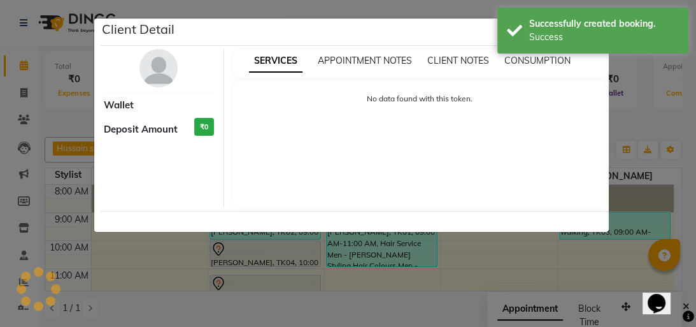
select select "7"
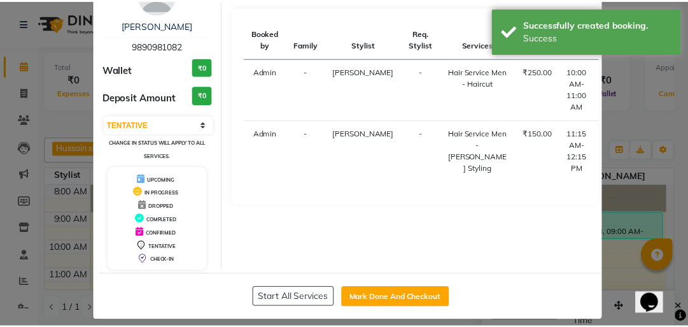
scroll to position [84, 0]
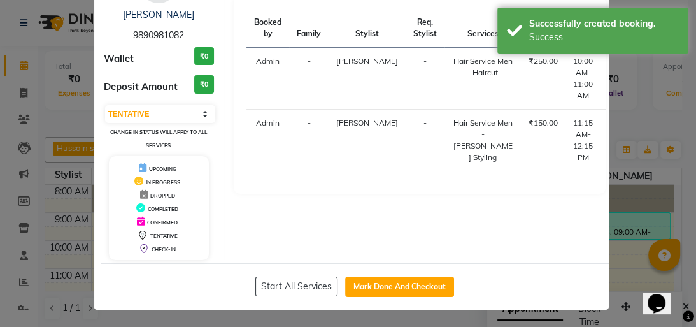
click at [374, 300] on div "Start All Services Mark Done And Checkout" at bounding box center [355, 286] width 508 height 46
click at [377, 293] on button "Mark Done And Checkout" at bounding box center [399, 286] width 109 height 20
select select "service"
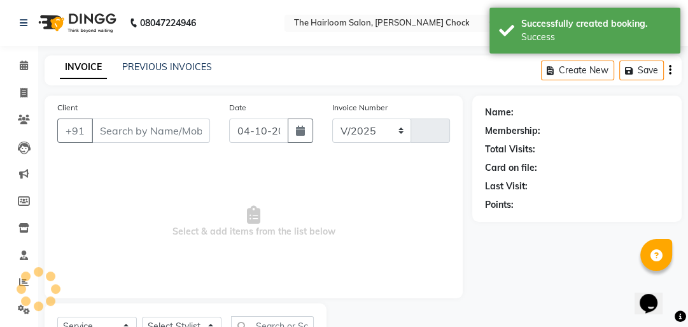
select select "5926"
type input "4067"
type input "9890981082"
select select "41756"
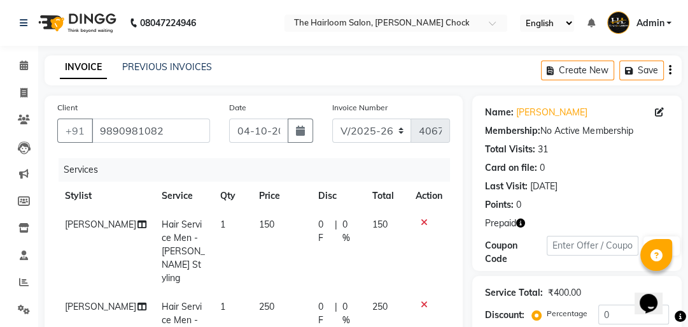
scroll to position [204, 0]
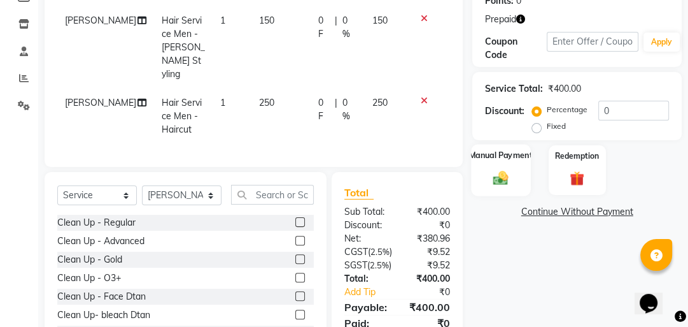
click at [498, 169] on img at bounding box center [501, 177] width 25 height 17
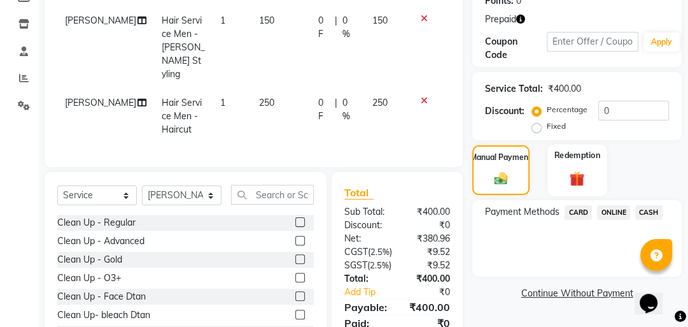
click at [588, 176] on img at bounding box center [577, 178] width 25 height 19
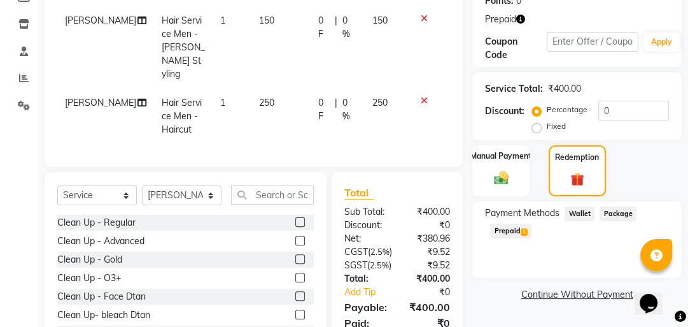
click at [534, 230] on div "Payment Methods Wallet Package Prepaid 1" at bounding box center [577, 223] width 184 height 34
click at [494, 237] on span "Prepaid 1" at bounding box center [510, 230] width 41 height 15
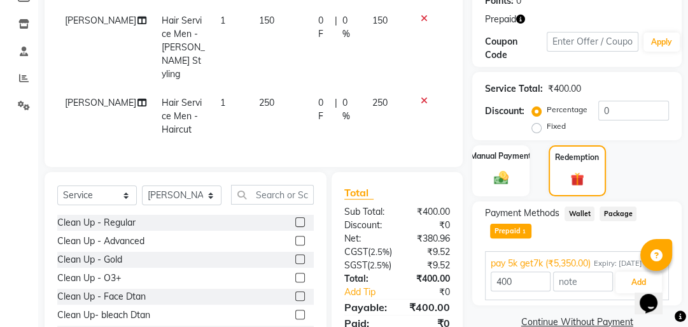
scroll to position [263, 0]
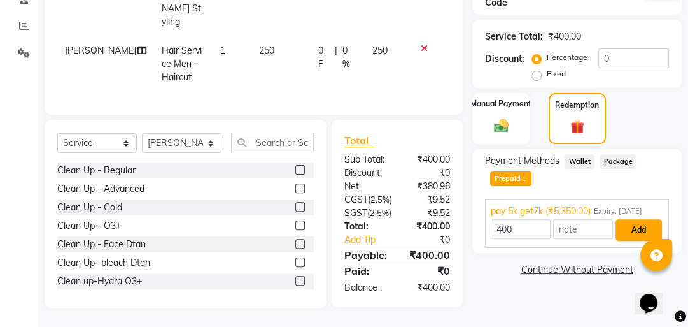
click at [643, 223] on button "Add" at bounding box center [639, 230] width 46 height 22
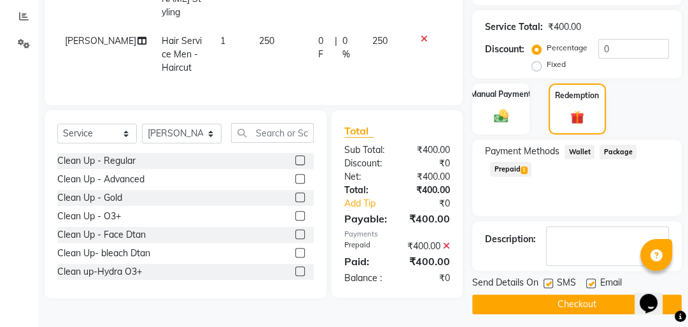
scroll to position [270, 0]
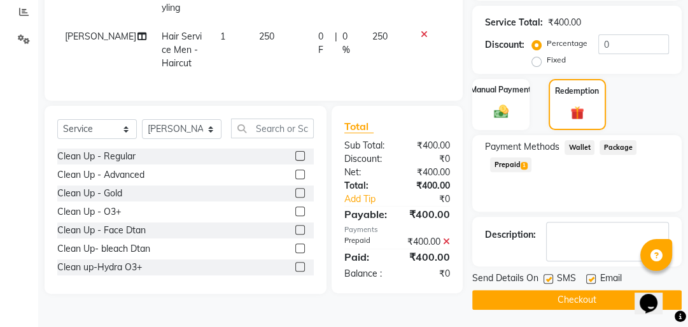
click at [542, 290] on button "Checkout" at bounding box center [576, 300] width 209 height 20
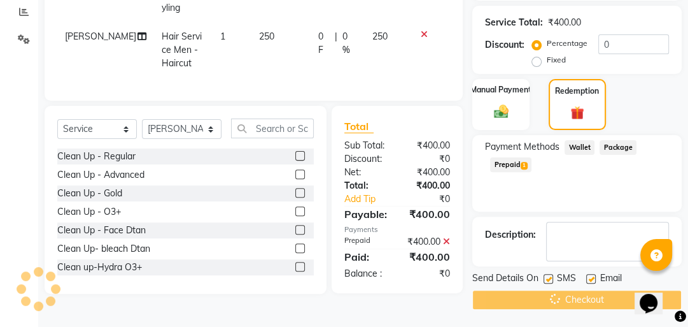
scroll to position [15, 0]
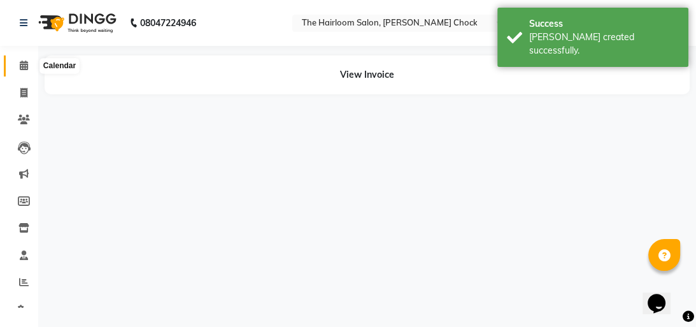
click at [15, 59] on span at bounding box center [24, 66] width 22 height 15
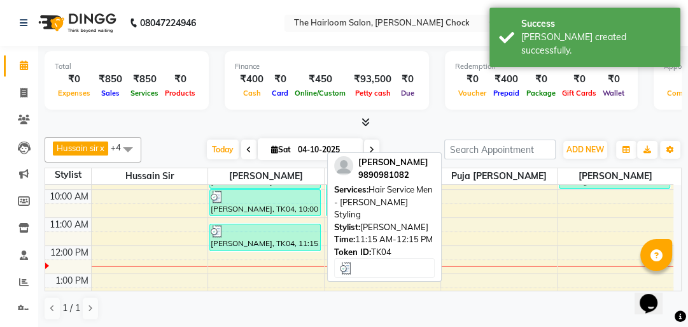
scroll to position [102, 0]
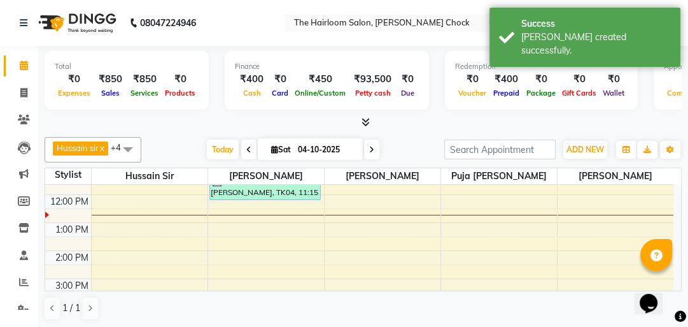
click at [234, 199] on div "8:00 AM 9:00 AM 10:00 AM 11:00 AM 12:00 PM 1:00 PM 2:00 PM 3:00 PM 4:00 PM 5:00…" at bounding box center [359, 307] width 628 height 448
select select "41756"
select select "tentative"
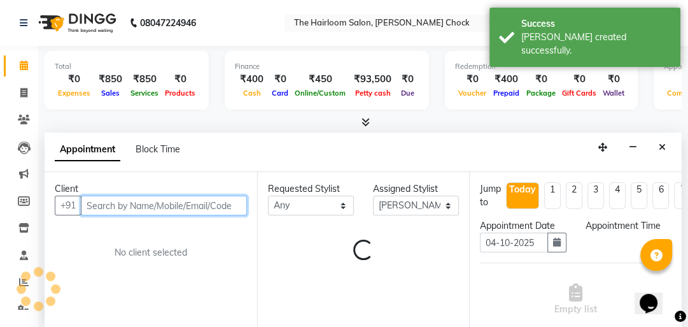
select select "720"
click at [180, 199] on input "text" at bounding box center [164, 205] width 166 height 20
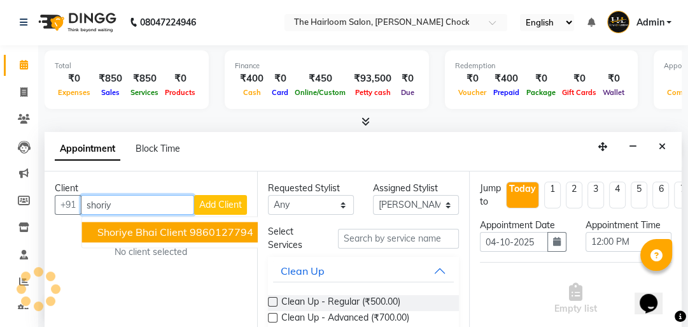
click at [181, 232] on span "Shoriye Bhai Client" at bounding box center [142, 231] width 90 height 13
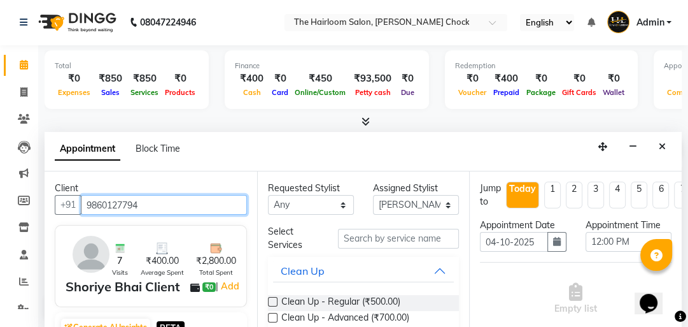
type input "9860127794"
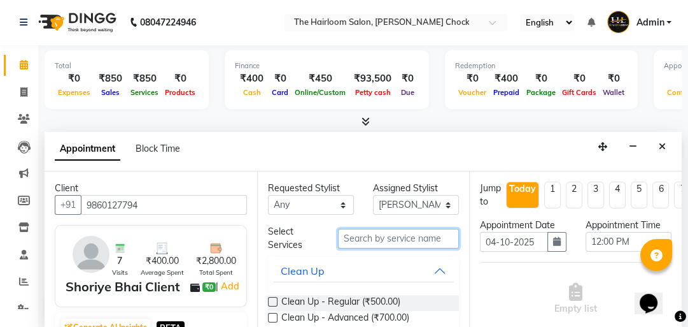
click at [376, 234] on input "text" at bounding box center [398, 239] width 121 height 20
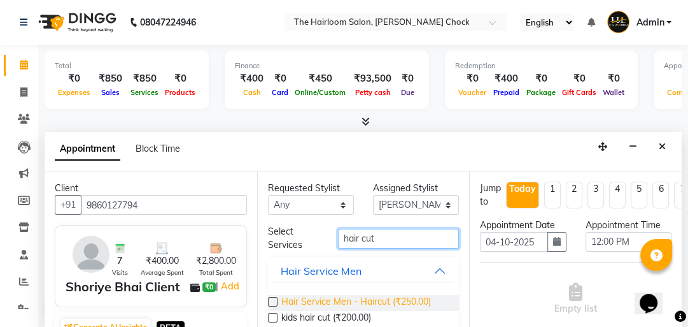
type input "hair cut"
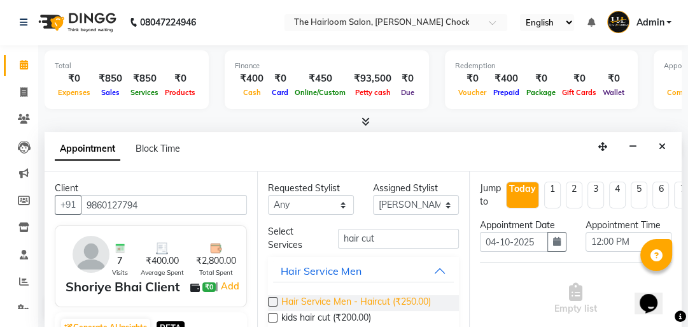
click at [400, 300] on span "Hair Service Men - Haircut (₹250.00)" at bounding box center [356, 303] width 150 height 16
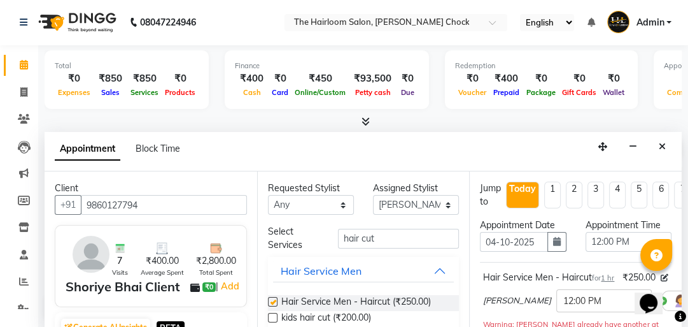
checkbox input "false"
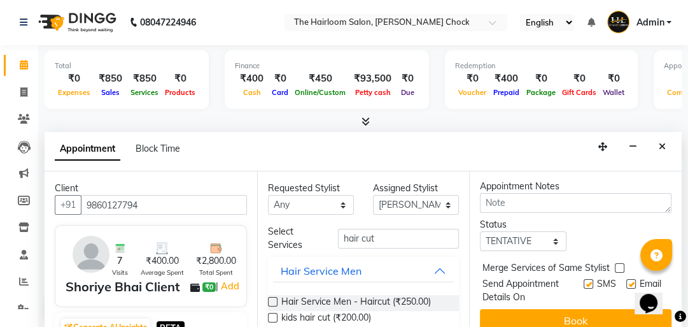
scroll to position [251, 0]
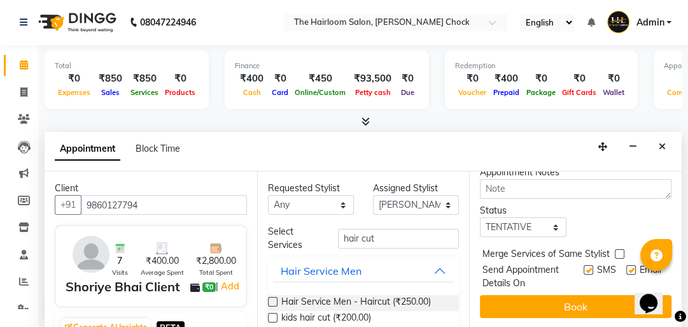
click at [595, 295] on button "Book" at bounding box center [576, 306] width 192 height 23
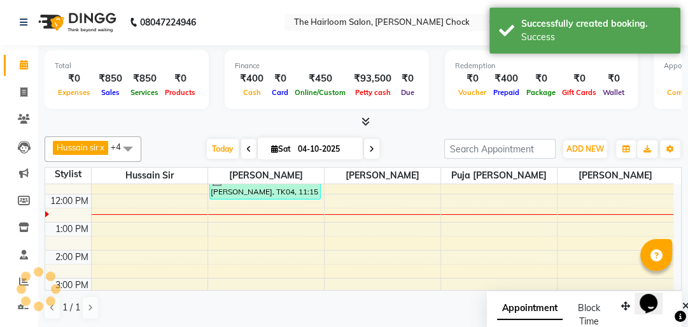
scroll to position [0, 0]
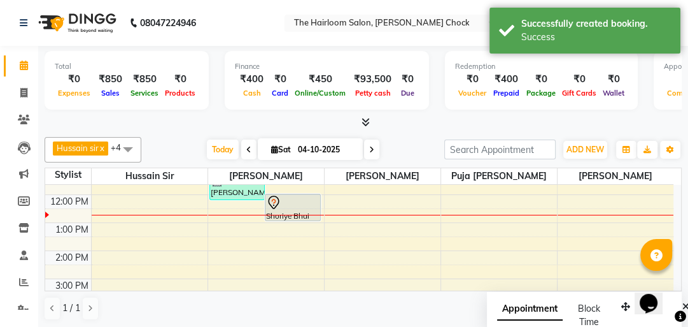
click at [295, 215] on div at bounding box center [266, 215] width 116 height 1
select select "41756"
select select "tentative"
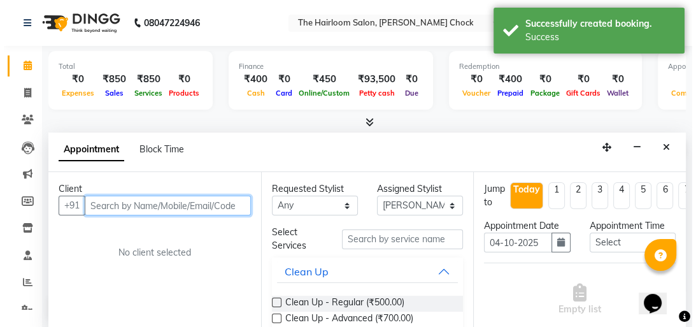
scroll to position [1, 0]
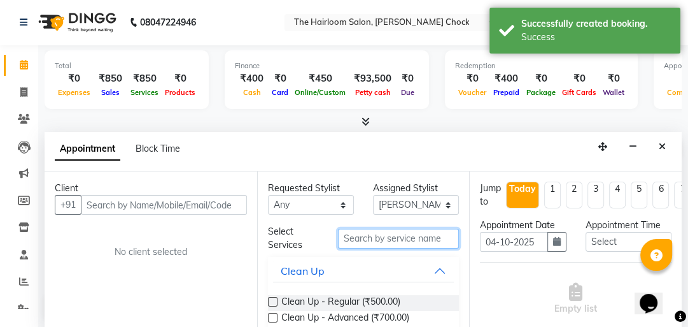
click at [422, 235] on input "text" at bounding box center [398, 239] width 121 height 20
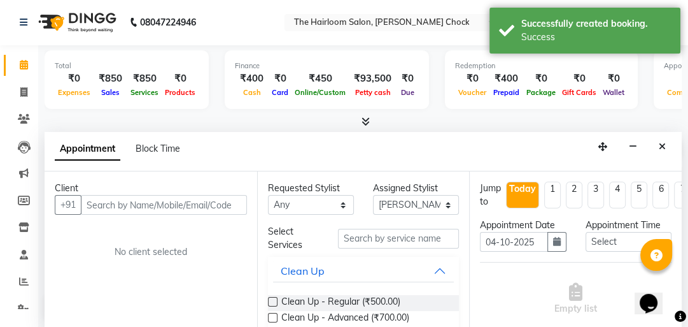
click at [662, 146] on icon "Close" at bounding box center [662, 146] width 7 height 9
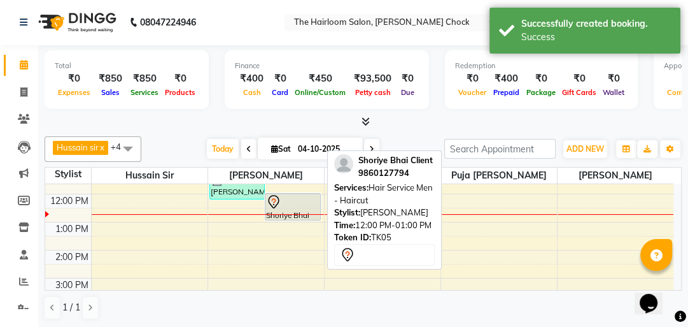
click at [281, 209] on div "Shoriye Bhai Client, TK05, 12:00 PM-01:00 PM, Hair Service Men - Haircut" at bounding box center [292, 207] width 55 height 26
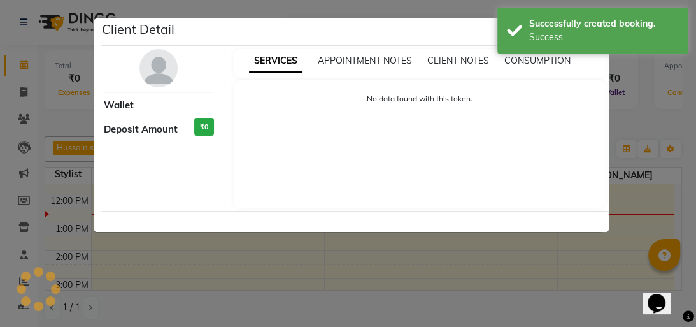
select select "7"
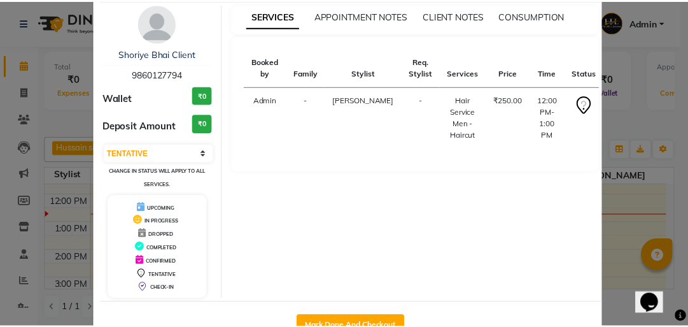
scroll to position [84, 0]
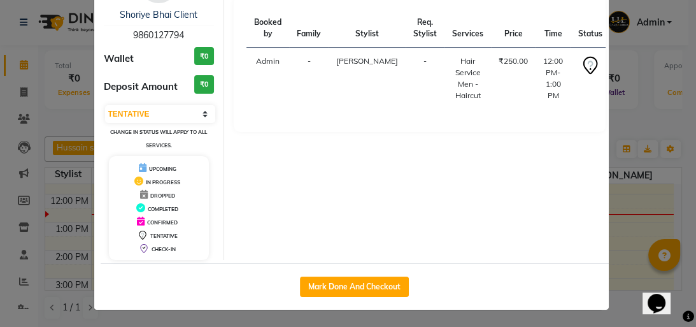
click at [362, 274] on div "Mark Done And Checkout" at bounding box center [355, 286] width 508 height 46
click at [362, 293] on button "Mark Done And Checkout" at bounding box center [354, 286] width 109 height 20
select select "service"
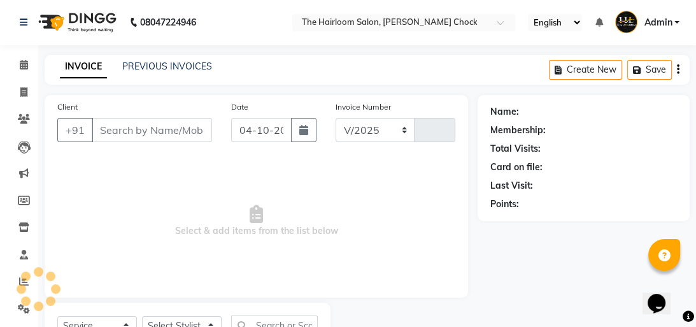
select select "5926"
type input "4068"
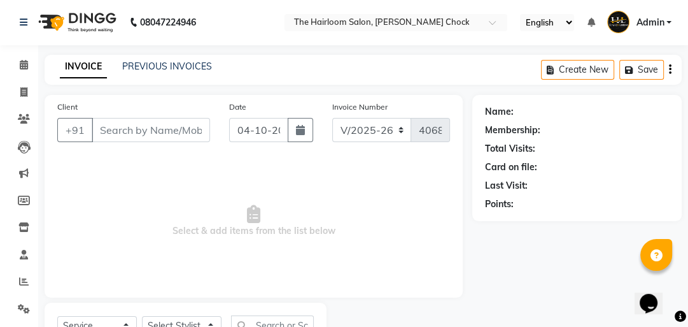
type input "9860127794"
select select "41756"
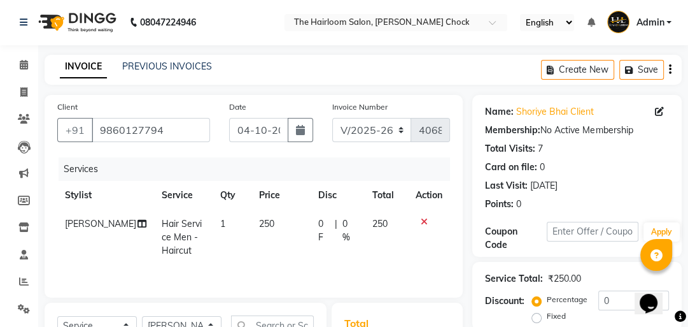
scroll to position [52, 0]
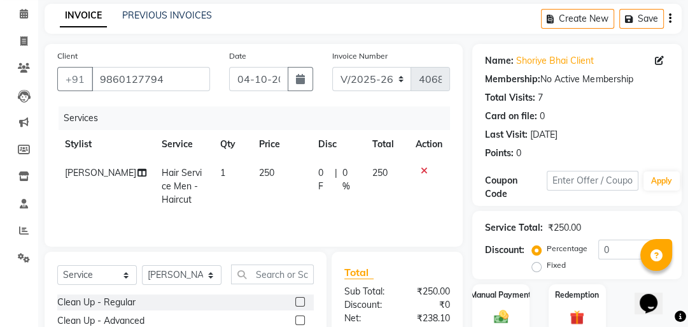
click at [272, 166] on td "250" at bounding box center [280, 186] width 59 height 55
select select "41756"
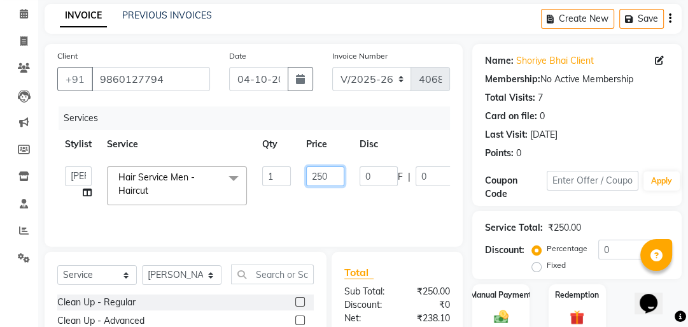
drag, startPoint x: 315, startPoint y: 173, endPoint x: 329, endPoint y: 173, distance: 14.0
click at [316, 173] on input "250" at bounding box center [325, 176] width 38 height 20
click at [329, 173] on input "250" at bounding box center [325, 176] width 38 height 20
type input "2"
type input "300"
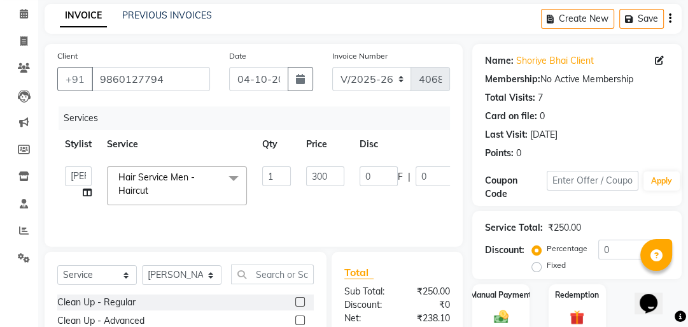
click at [334, 200] on tr "[PERSON_NAME] [PERSON_NAME] [PERSON_NAME] sir [PERSON_NAME] khan Hair Service M…" at bounding box center [302, 186] width 491 height 54
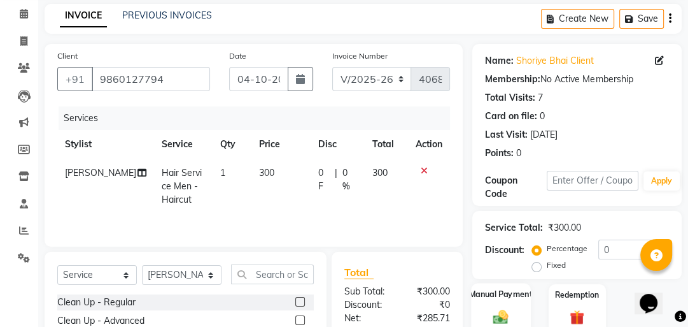
click at [507, 294] on label "Manual Payment" at bounding box center [501, 294] width 64 height 12
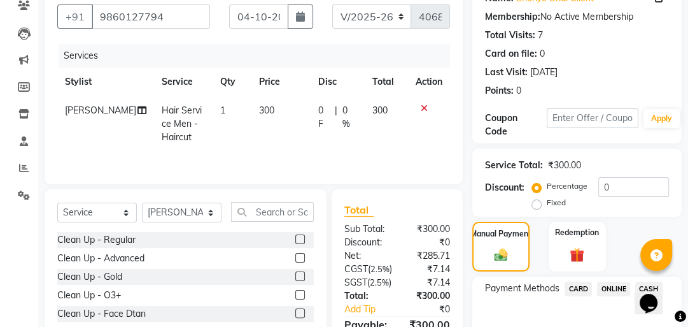
scroll to position [209, 0]
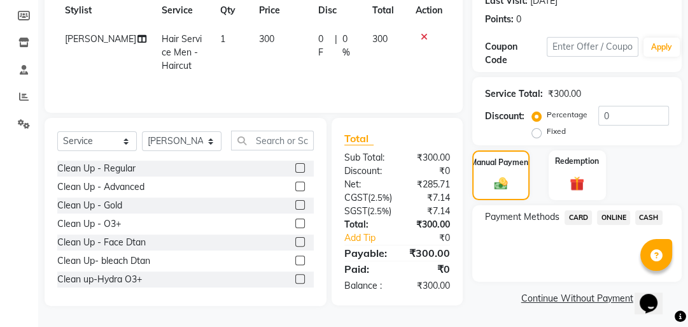
click at [611, 210] on span "ONLINE" at bounding box center [613, 217] width 33 height 15
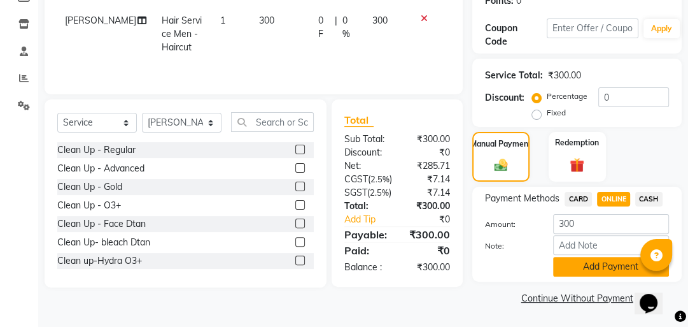
click at [608, 258] on button "Add Payment" at bounding box center [611, 267] width 116 height 20
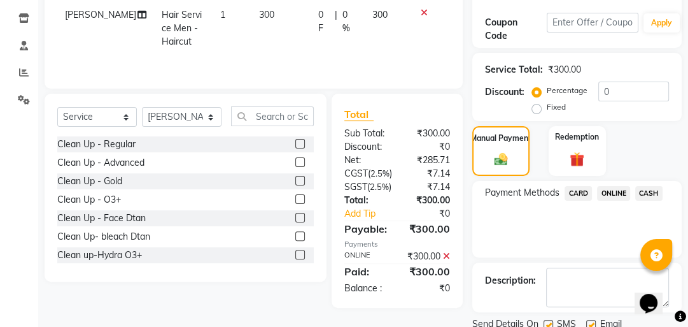
scroll to position [256, 0]
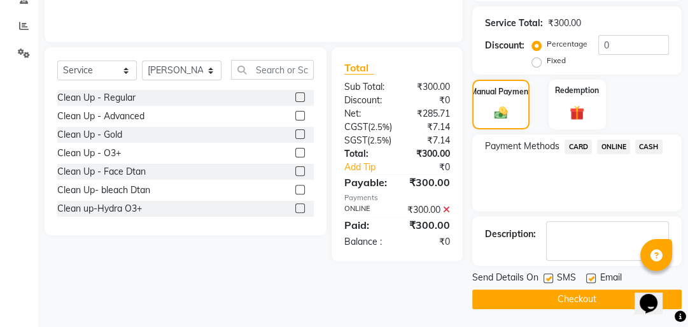
click at [548, 275] on label at bounding box center [549, 278] width 10 height 10
click at [548, 275] on input "checkbox" at bounding box center [548, 278] width 8 height 8
checkbox input "false"
click at [590, 274] on label at bounding box center [591, 278] width 10 height 10
click at [590, 274] on input "checkbox" at bounding box center [590, 278] width 8 height 8
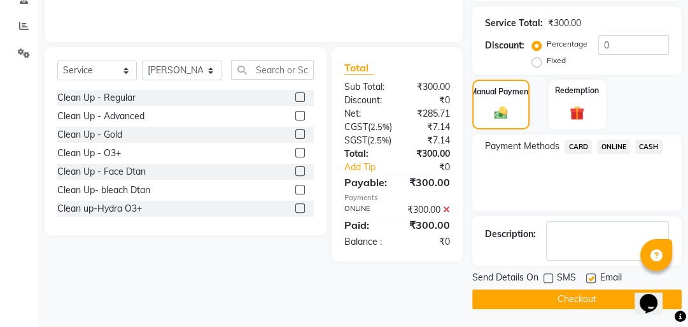
checkbox input "false"
click at [580, 295] on button "Checkout" at bounding box center [576, 299] width 209 height 20
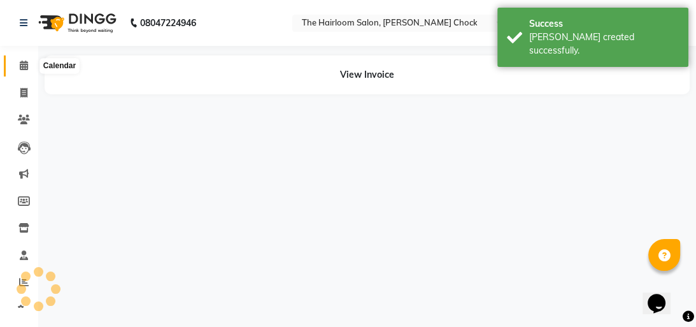
click at [25, 66] on icon at bounding box center [24, 65] width 8 height 10
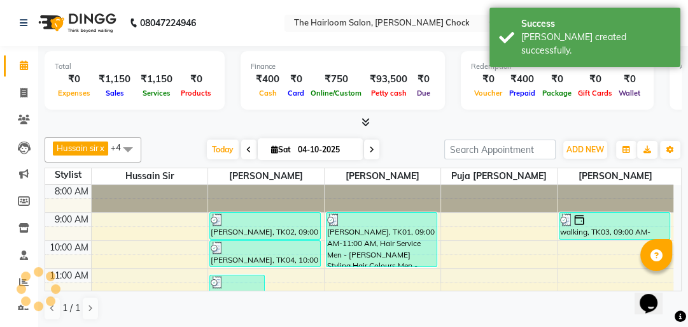
scroll to position [111, 0]
